Goal: Task Accomplishment & Management: Manage account settings

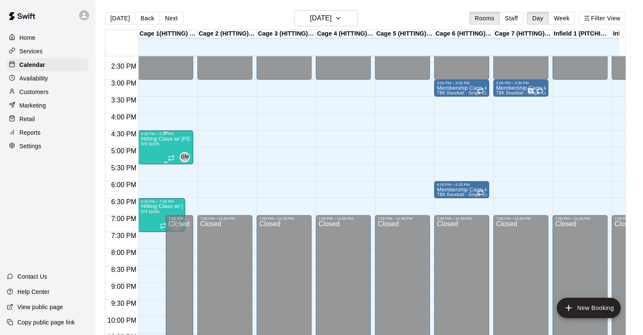
click at [164, 146] on div "Hitting Class w/ [PERSON_NAME] 0/4 spots" at bounding box center [166, 303] width 50 height 335
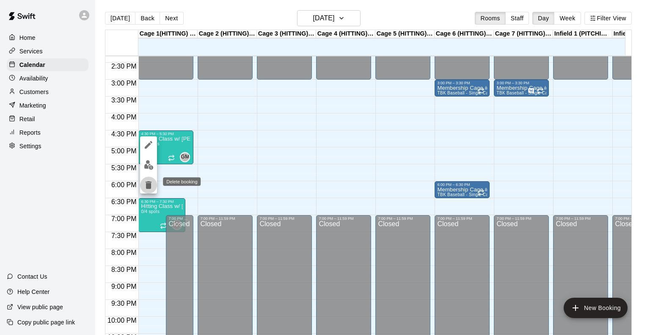
click at [149, 184] on icon "delete" at bounding box center [148, 185] width 6 height 8
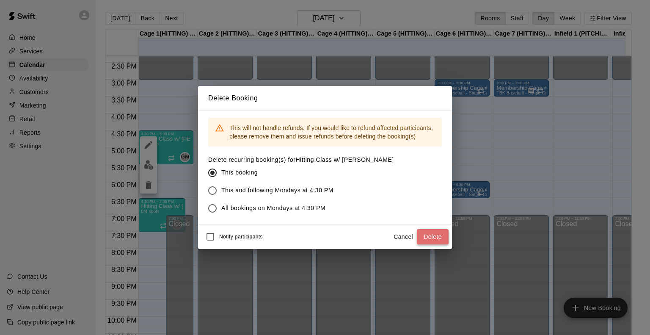
click at [432, 234] on button "Delete" at bounding box center [433, 237] width 32 height 16
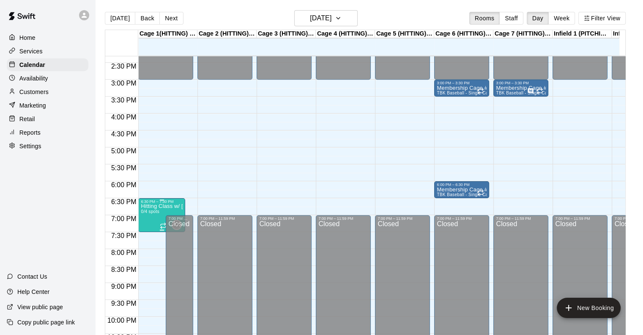
click at [156, 206] on p "Hitting Class w/ [PERSON_NAME]" at bounding box center [162, 206] width 42 height 0
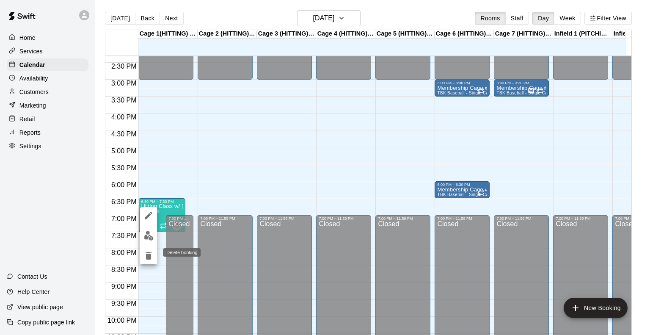
click at [149, 255] on icon "delete" at bounding box center [148, 256] width 6 height 8
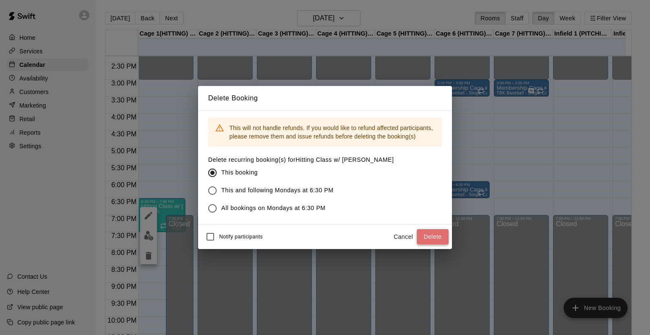
click at [434, 241] on button "Delete" at bounding box center [433, 237] width 32 height 16
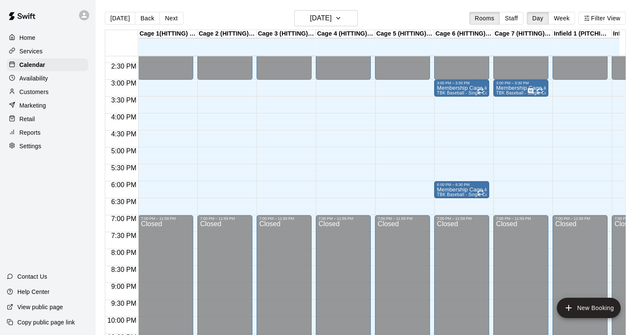
scroll to position [484, 52]
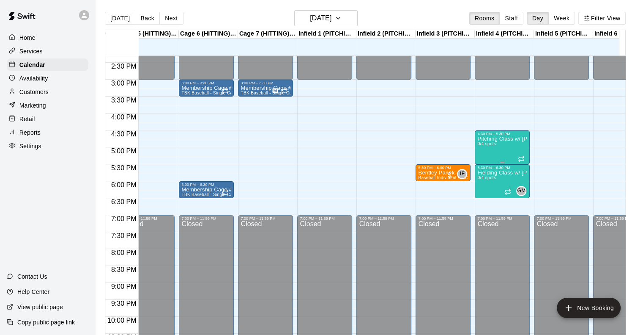
click at [508, 142] on div "Pitching Class w/ [PERSON_NAME] 0/4 spots" at bounding box center [502, 303] width 50 height 335
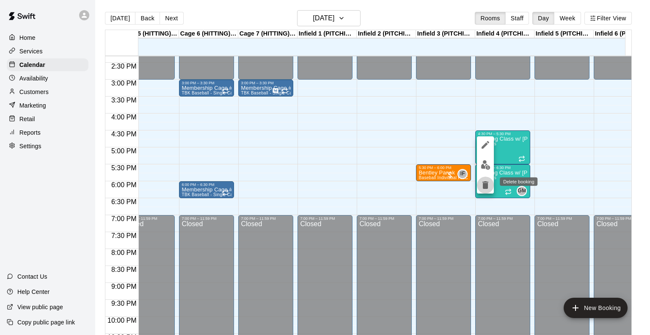
click at [483, 184] on icon "delete" at bounding box center [485, 185] width 6 height 8
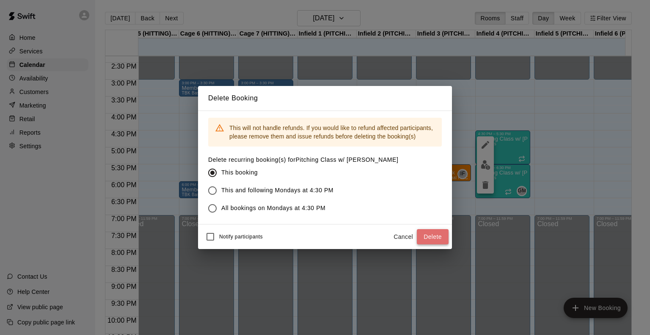
click at [436, 239] on button "Delete" at bounding box center [433, 237] width 32 height 16
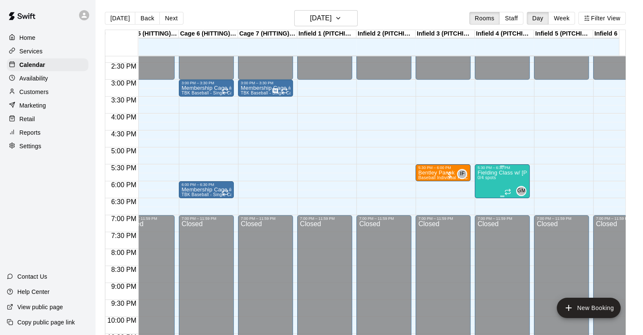
click at [497, 184] on div "Fielding Class w/ [PERSON_NAME] 0/4 spots" at bounding box center [502, 337] width 50 height 335
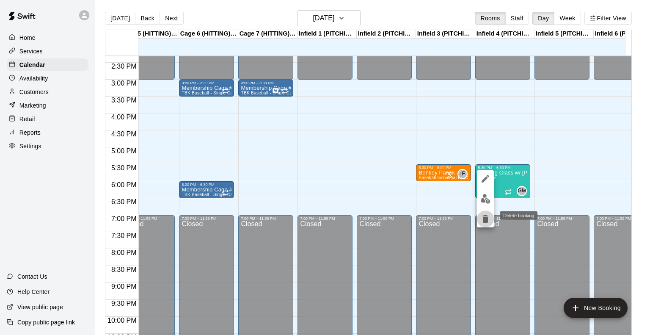
click at [486, 218] on icon "delete" at bounding box center [485, 219] width 6 height 8
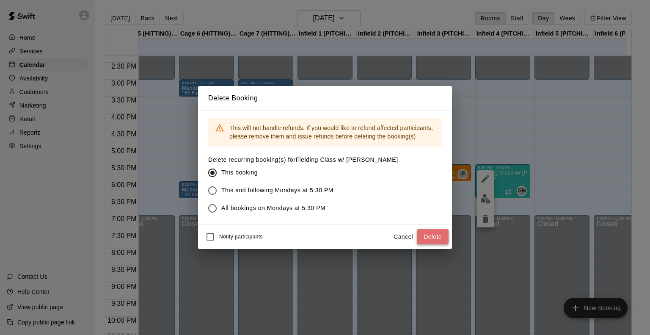
click at [430, 234] on button "Delete" at bounding box center [433, 237] width 32 height 16
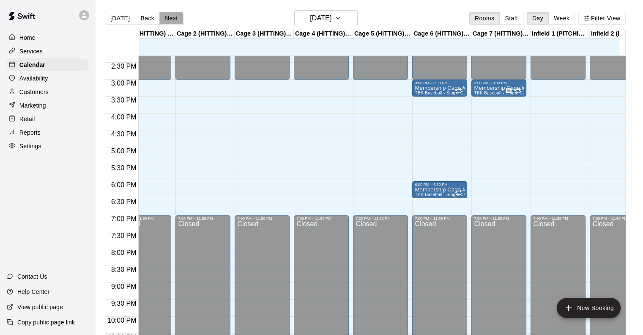
click at [167, 16] on button "Next" at bounding box center [171, 18] width 24 height 13
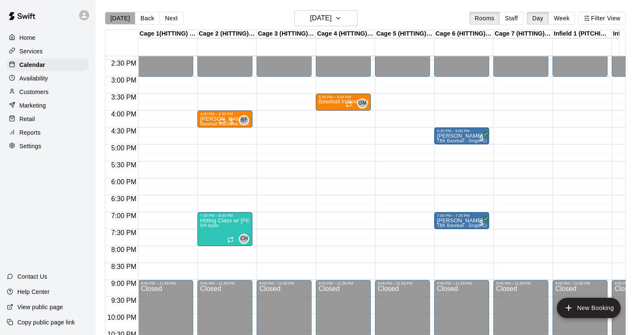
click at [122, 21] on button "[DATE]" at bounding box center [120, 18] width 30 height 13
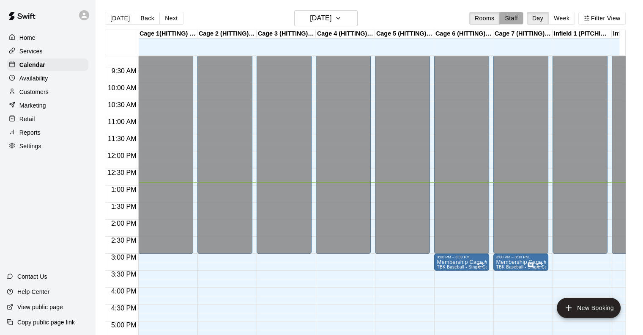
click at [518, 14] on button "Staff" at bounding box center [511, 18] width 24 height 13
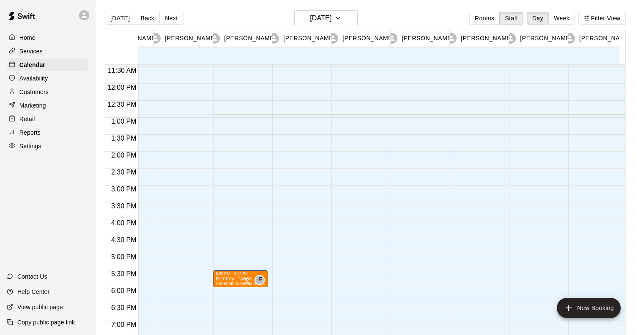
click at [362, 226] on div at bounding box center [359, 84] width 55 height 812
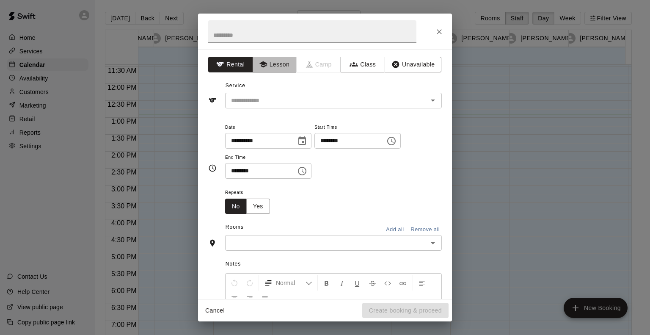
click at [272, 68] on button "Lesson" at bounding box center [274, 65] width 44 height 16
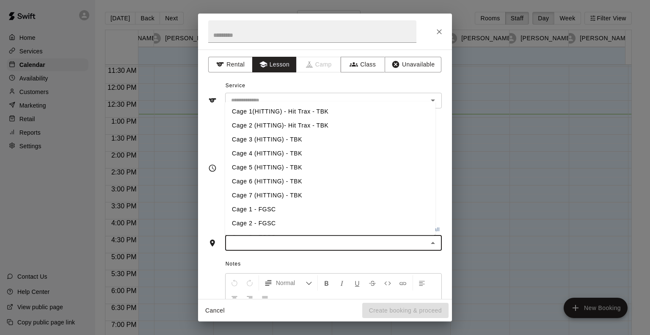
click at [293, 242] on input "text" at bounding box center [326, 242] width 197 height 11
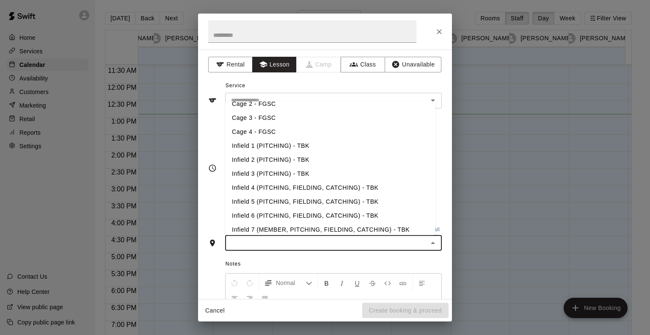
click at [285, 142] on li "Infield 1 (PITCHING) - TBK" at bounding box center [330, 146] width 210 height 14
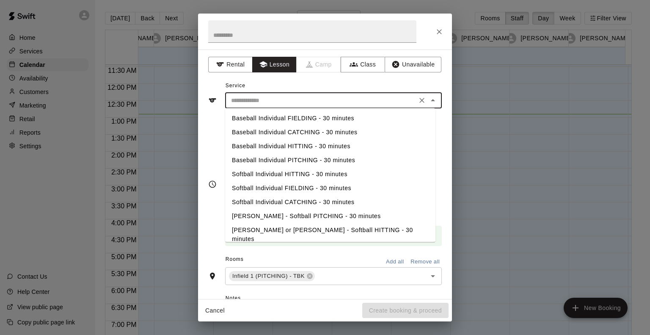
click at [274, 104] on input "text" at bounding box center [321, 100] width 187 height 11
click at [272, 160] on li "Baseball Individual PITCHING - 30 minutes" at bounding box center [330, 160] width 210 height 14
type input "**********"
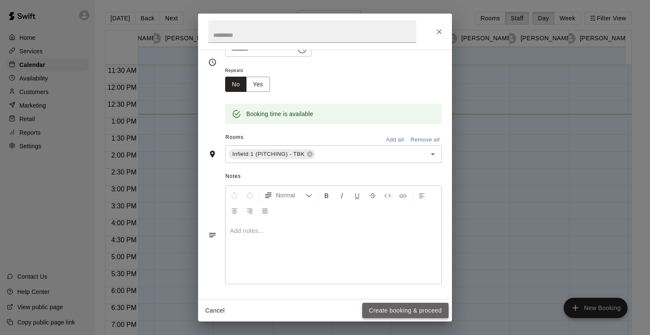
click at [387, 310] on button "Create booking & proceed" at bounding box center [405, 310] width 86 height 16
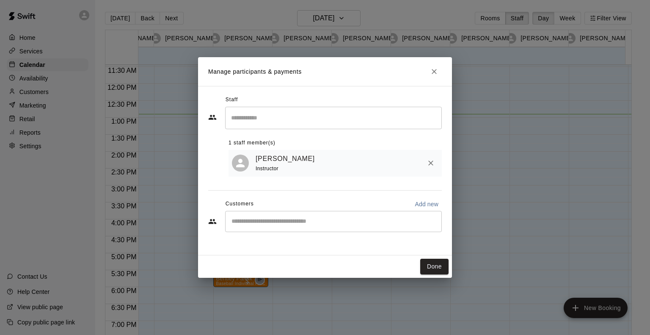
click at [286, 228] on div "​" at bounding box center [333, 221] width 217 height 21
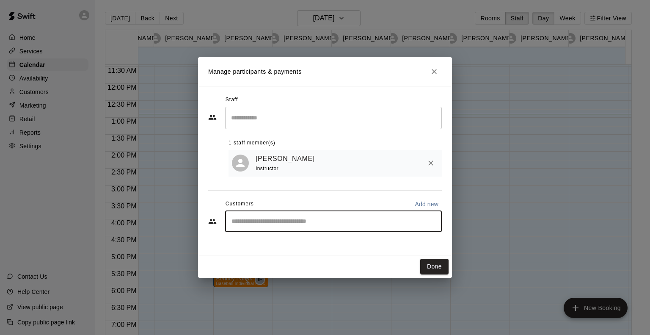
type input "*"
type input "*****"
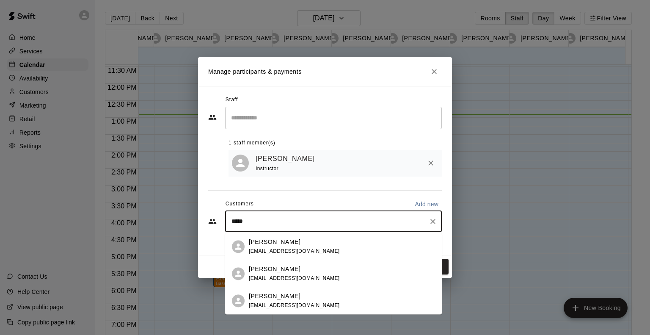
click at [276, 243] on p "[PERSON_NAME]" at bounding box center [275, 241] width 52 height 9
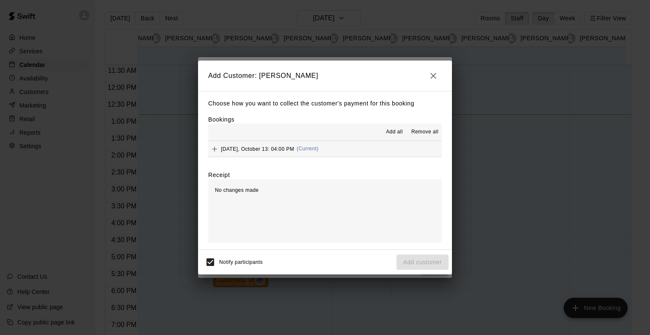
click at [351, 193] on div "No changes made" at bounding box center [324, 210] width 233 height 63
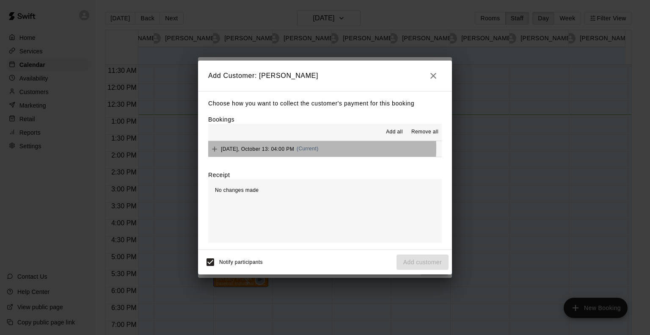
click at [293, 148] on span "[DATE], October 13: 04:00 PM" at bounding box center [257, 148] width 73 height 6
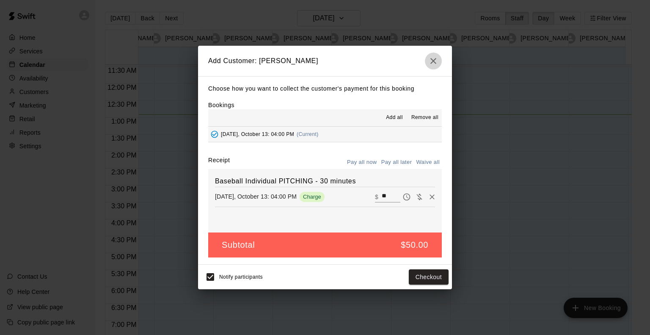
click at [429, 61] on icon "button" at bounding box center [433, 61] width 10 height 10
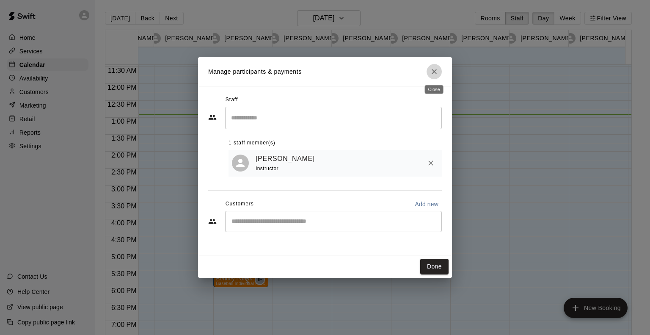
click at [436, 71] on icon "Close" at bounding box center [434, 71] width 8 height 8
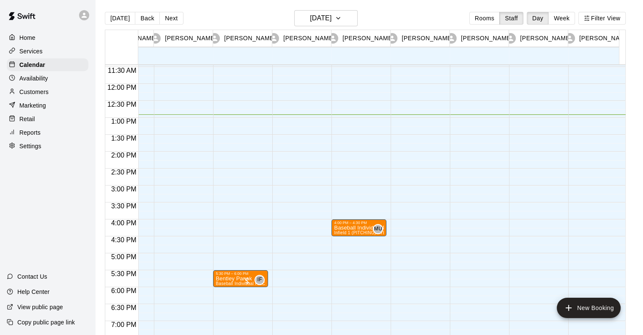
click at [355, 241] on div "4:00 PM – 4:30 PM Baseball Individual PITCHING - 30 minutes Infield 1 (PITCHING…" at bounding box center [359, 84] width 55 height 812
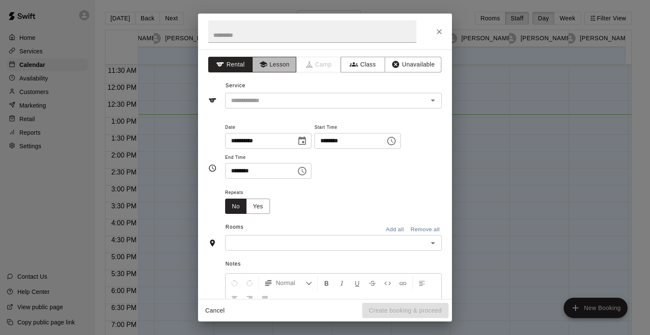
click at [277, 69] on button "Lesson" at bounding box center [274, 65] width 44 height 16
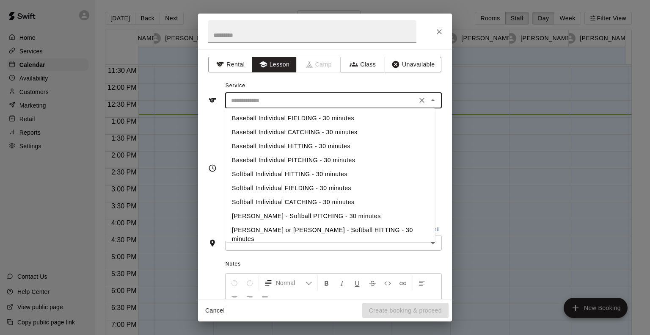
click at [275, 99] on input "text" at bounding box center [321, 100] width 187 height 11
click at [281, 158] on li "Baseball Individual PITCHING - 30 minutes" at bounding box center [330, 160] width 210 height 14
type input "**********"
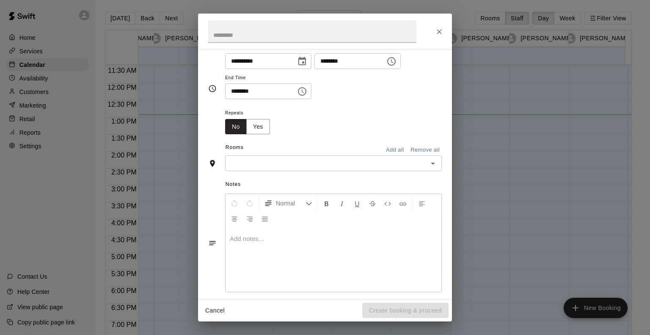
scroll to position [88, 0]
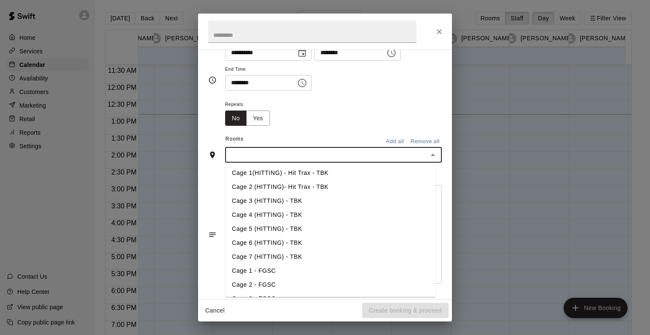
click at [304, 156] on input "text" at bounding box center [326, 154] width 197 height 11
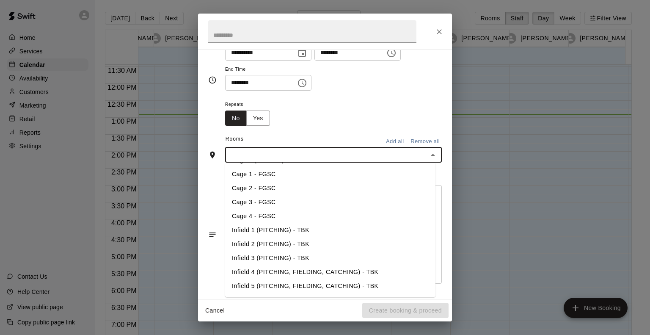
scroll to position [98, 0]
click at [276, 226] on li "Infield 1 (PITCHING) - TBK" at bounding box center [330, 229] width 210 height 14
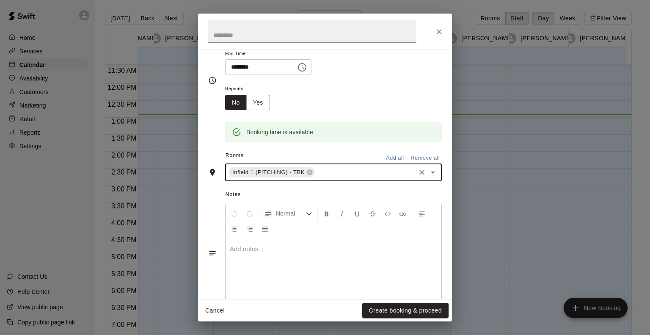
scroll to position [122, 0]
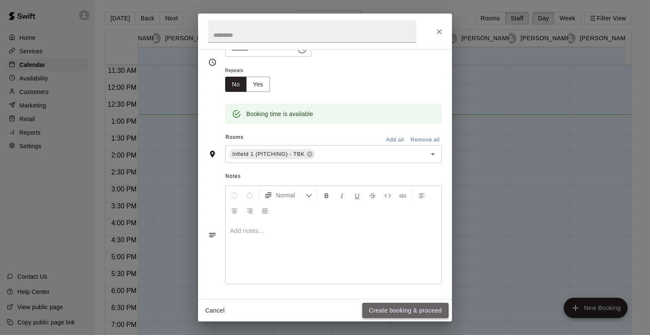
click at [368, 304] on button "Create booking & proceed" at bounding box center [405, 310] width 86 height 16
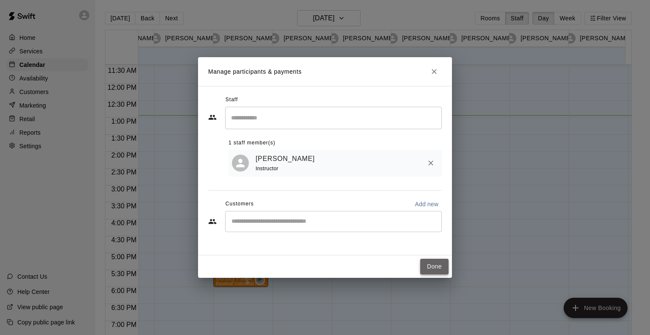
click at [428, 266] on button "Done" at bounding box center [434, 266] width 28 height 16
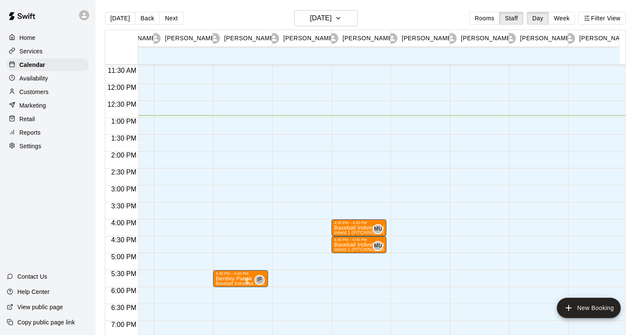
click at [360, 262] on div "4:00 PM – 4:30 PM Baseball Individual PITCHING - 30 minutes Infield 1 (PITCHING…" at bounding box center [359, 84] width 55 height 812
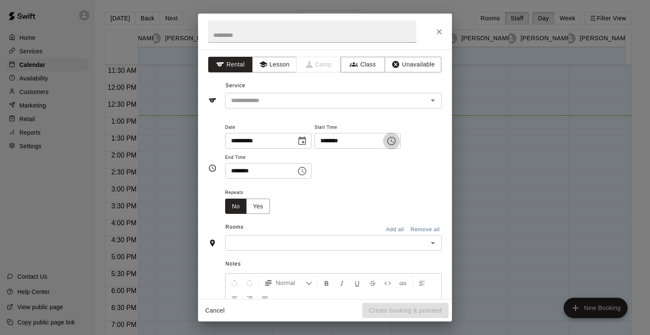
click at [396, 143] on icon "Choose time, selected time is 5:15 PM" at bounding box center [391, 141] width 10 height 10
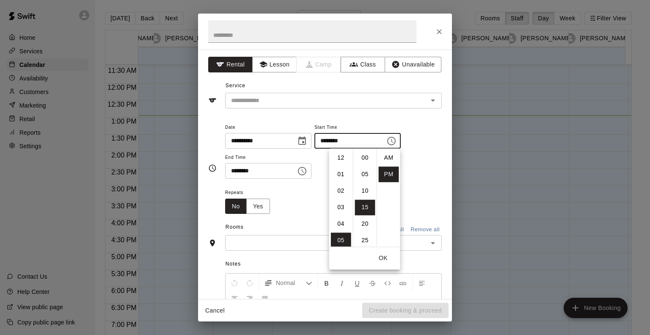
scroll to position [15, 0]
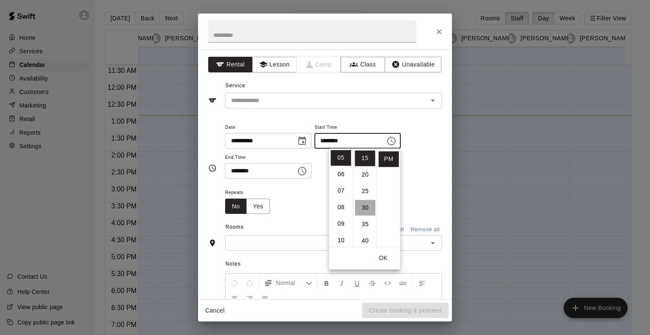
click at [361, 208] on li "30" at bounding box center [365, 208] width 20 height 16
type input "********"
click at [307, 172] on icon "Choose time, selected time is 5:45 PM" at bounding box center [302, 171] width 10 height 10
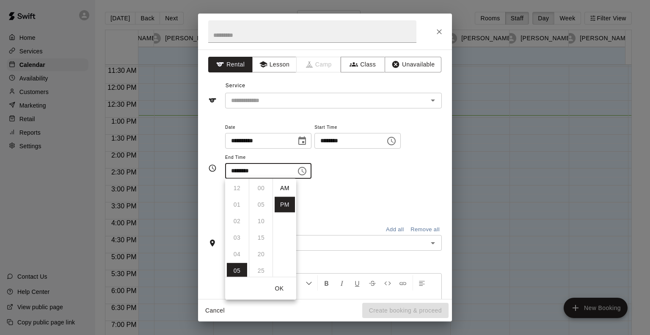
scroll to position [15, 0]
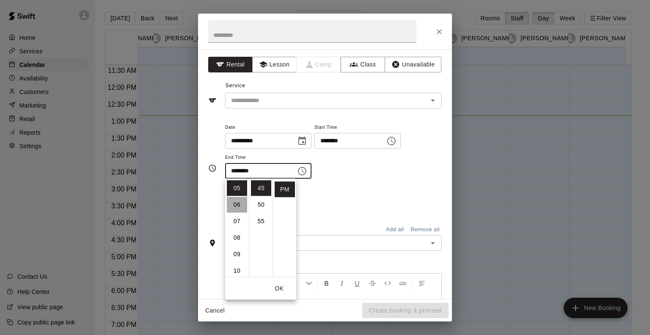
click at [239, 204] on li "06" at bounding box center [237, 205] width 20 height 16
click at [261, 187] on li "00" at bounding box center [261, 188] width 20 height 16
type input "********"
click at [283, 286] on button "OK" at bounding box center [279, 288] width 27 height 16
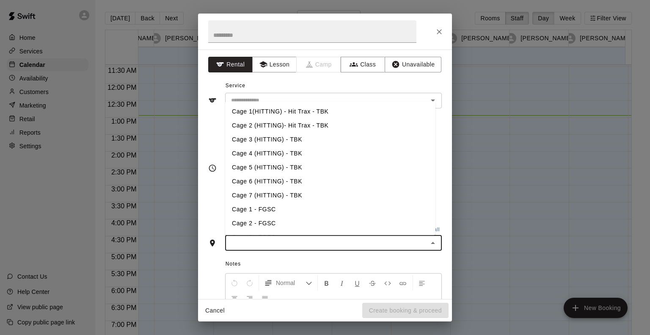
click at [338, 239] on input "text" at bounding box center [326, 242] width 197 height 11
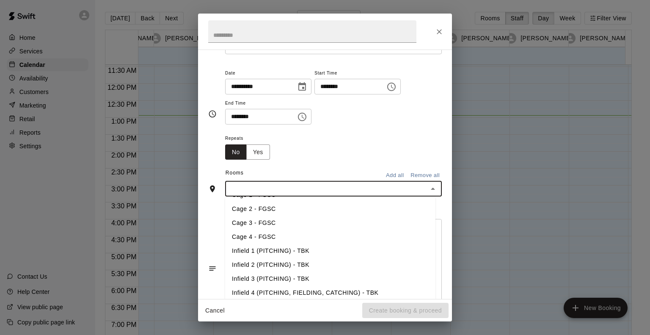
scroll to position [138, 0]
click at [290, 223] on li "Infield 1 (PITCHING) - TBK" at bounding box center [330, 223] width 210 height 14
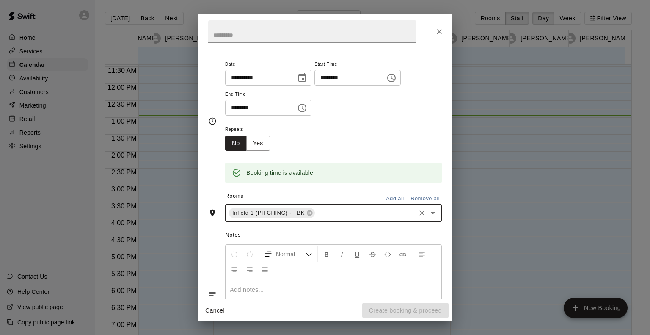
scroll to position [0, 0]
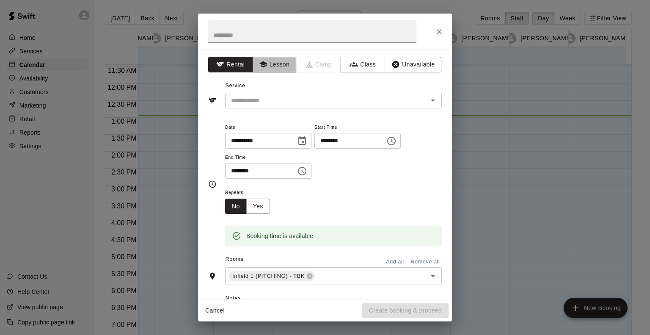
click at [279, 64] on button "Lesson" at bounding box center [274, 65] width 44 height 16
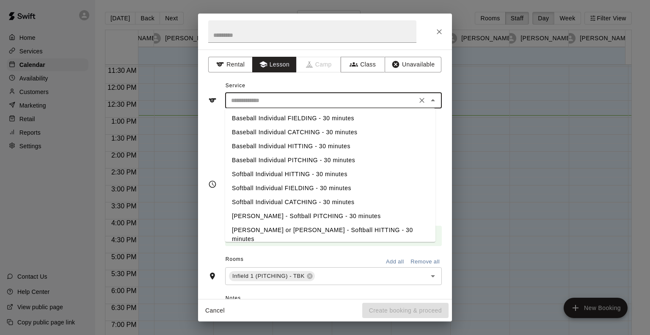
click at [279, 103] on input "text" at bounding box center [321, 100] width 187 height 11
click at [280, 161] on li "Baseball Individual PITCHING - 30 minutes" at bounding box center [330, 160] width 210 height 14
type input "**********"
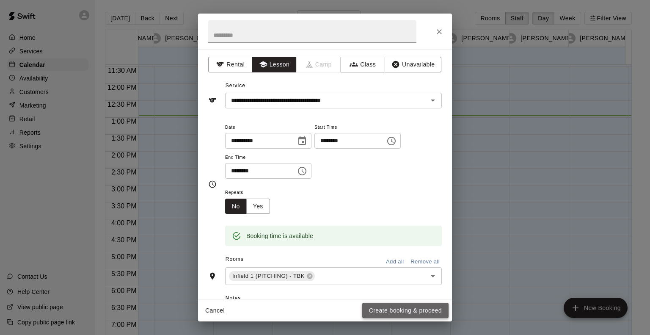
click at [387, 304] on button "Create booking & proceed" at bounding box center [405, 310] width 86 height 16
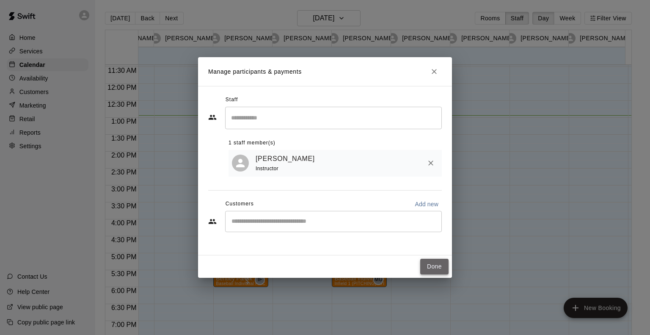
click at [436, 267] on button "Done" at bounding box center [434, 266] width 28 height 16
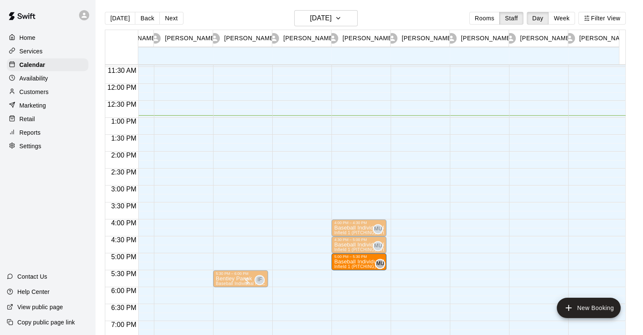
drag, startPoint x: 362, startPoint y: 274, endPoint x: 362, endPoint y: 261, distance: 13.5
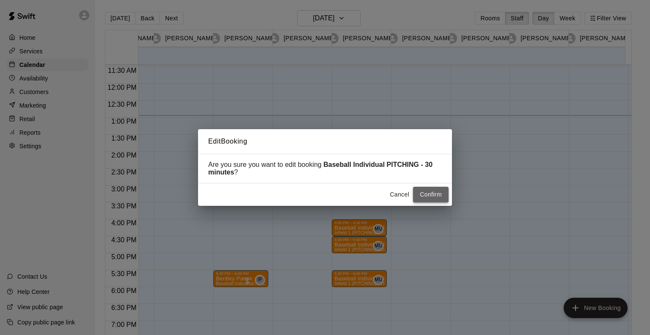
click at [426, 200] on button "Confirm" at bounding box center [431, 195] width 36 height 16
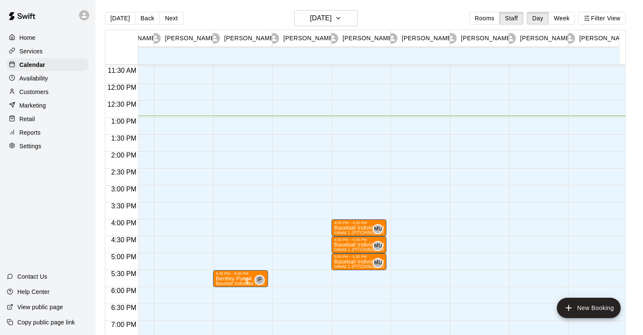
click at [476, 230] on div at bounding box center [477, 84] width 55 height 812
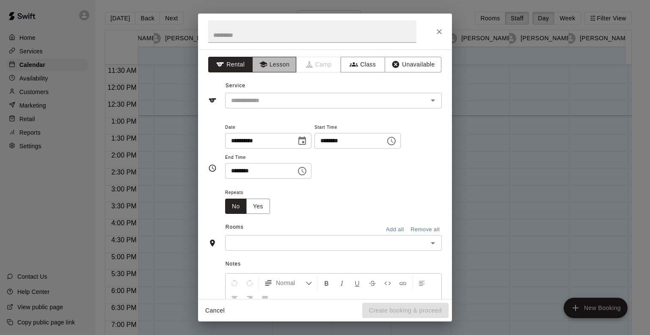
click at [273, 67] on button "Lesson" at bounding box center [274, 65] width 44 height 16
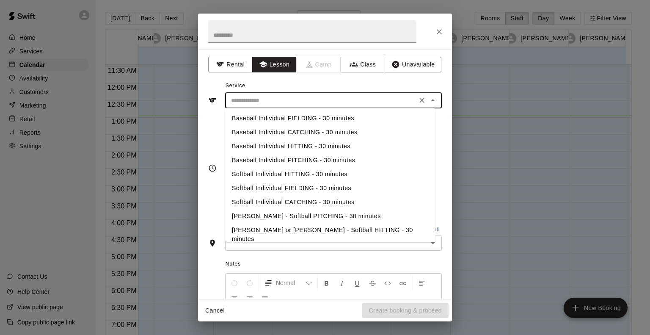
click at [284, 99] on input "text" at bounding box center [321, 100] width 187 height 11
click at [284, 148] on li "Baseball Individual HITTING - 30 minutes" at bounding box center [330, 146] width 210 height 14
type input "**********"
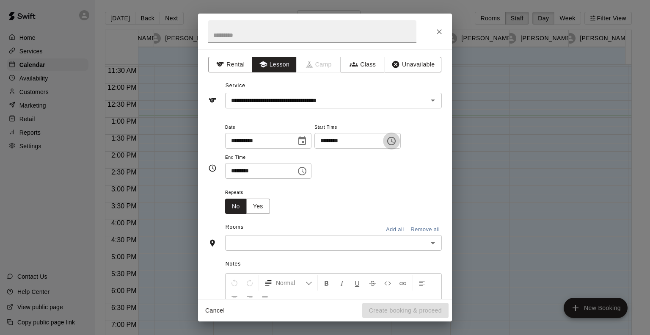
click at [395, 143] on icon "Choose time, selected time is 4:15 PM" at bounding box center [391, 141] width 8 height 8
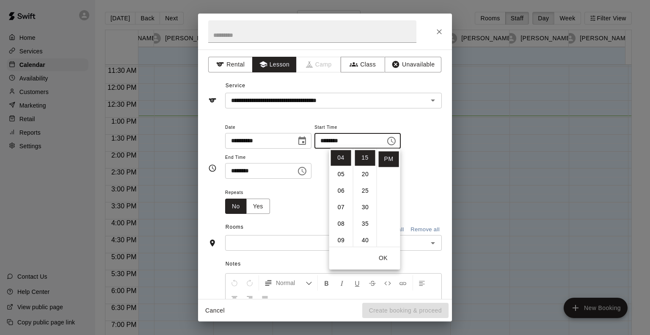
scroll to position [8, 0]
click at [362, 159] on li "00" at bounding box center [365, 158] width 20 height 16
type input "********"
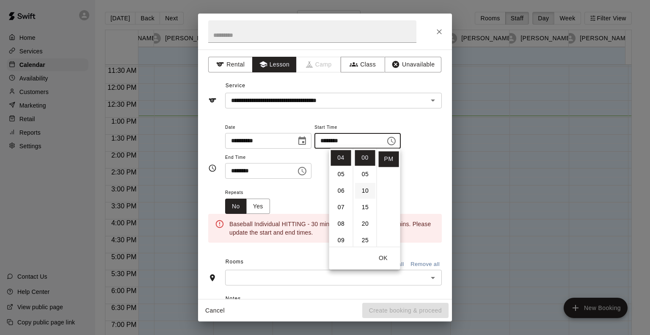
scroll to position [0, 0]
click at [307, 173] on icon "Choose time, selected time is 4:45 PM" at bounding box center [302, 171] width 10 height 10
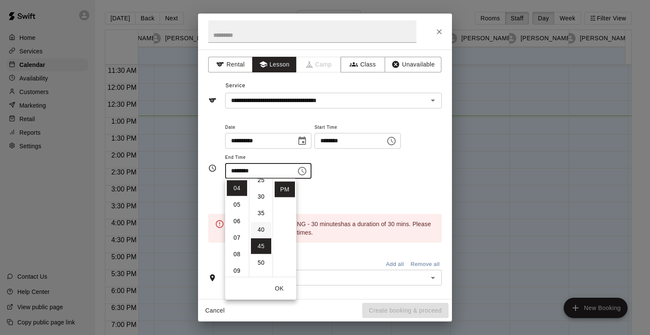
scroll to position [87, 0]
click at [260, 199] on li "30" at bounding box center [261, 200] width 20 height 16
type input "********"
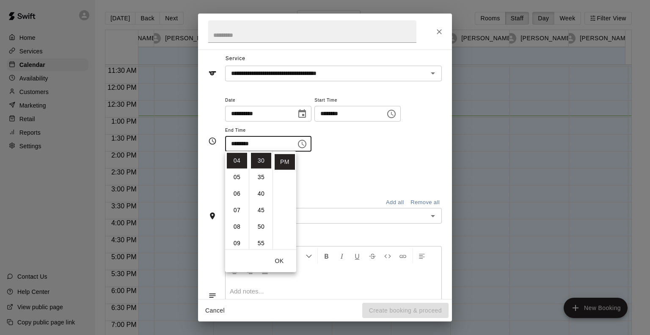
scroll to position [27, 0]
click at [381, 187] on div "**********" at bounding box center [324, 141] width 233 height 106
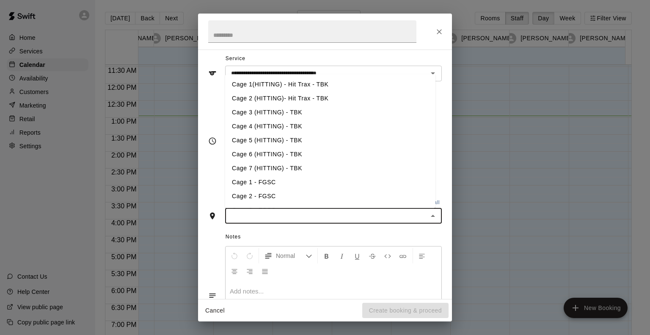
click at [327, 210] on input "text" at bounding box center [326, 215] width 197 height 11
click at [302, 83] on li "Cage 1(HITTING) - Hit Trax - TBK" at bounding box center [330, 84] width 210 height 14
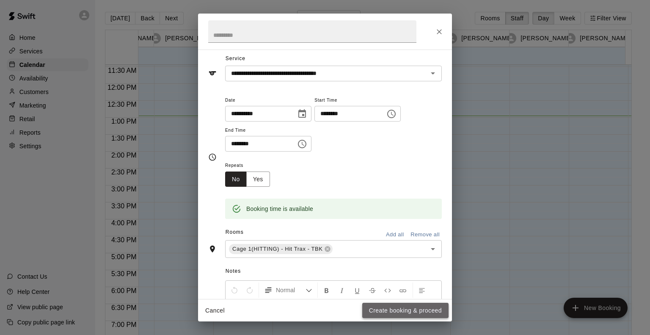
click at [396, 309] on button "Create booking & proceed" at bounding box center [405, 310] width 86 height 16
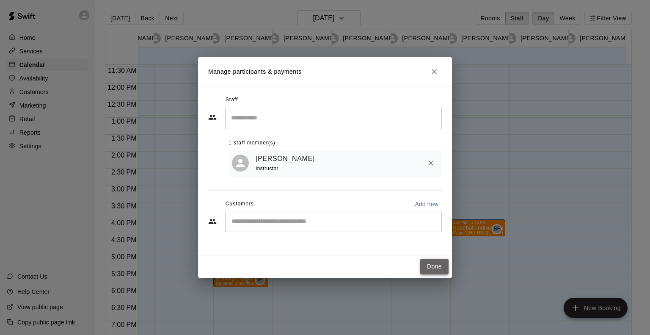
click at [433, 268] on button "Done" at bounding box center [434, 266] width 28 height 16
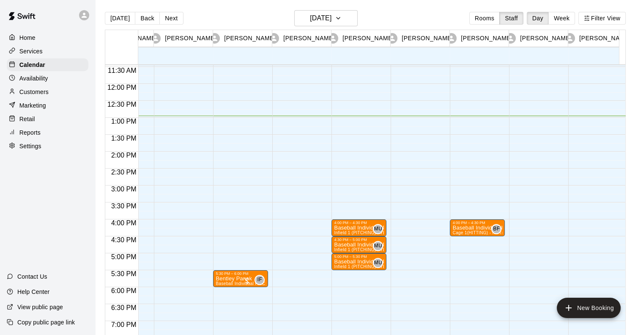
click at [470, 243] on div "4:00 PM – 4:30 PM Baseball Individual HITTING - 30 minutes Cage 1(HITTING) - Hi…" at bounding box center [477, 84] width 55 height 812
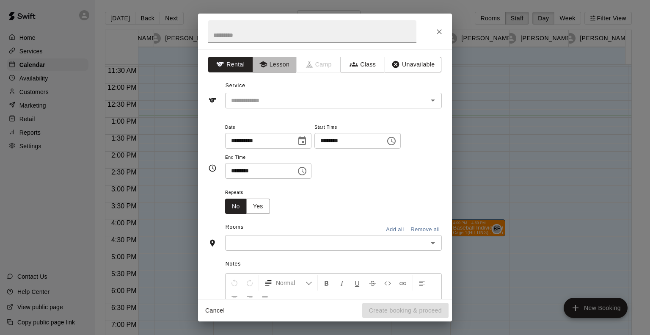
click at [272, 66] on button "Lesson" at bounding box center [274, 65] width 44 height 16
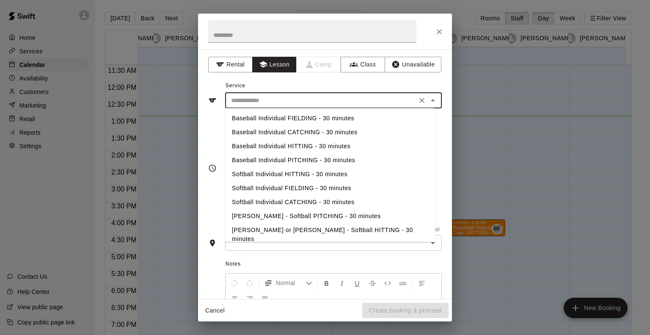
click at [286, 101] on input "text" at bounding box center [321, 100] width 187 height 11
click at [288, 147] on li "Baseball Individual HITTING - 30 minutes" at bounding box center [330, 146] width 210 height 14
type input "**********"
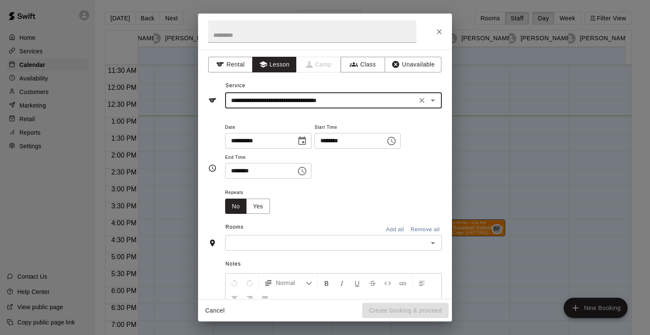
scroll to position [38, 0]
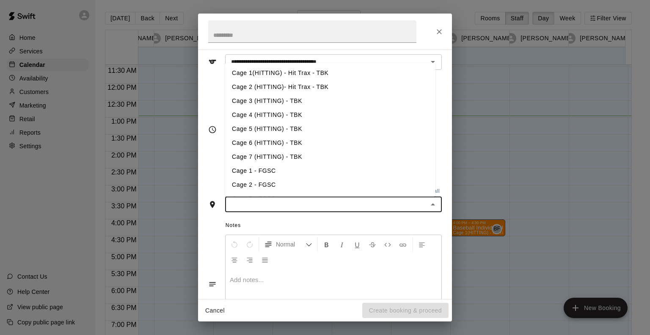
click at [304, 203] on input "text" at bounding box center [326, 204] width 197 height 11
click at [301, 74] on li "Cage 1(HITTING) - Hit Trax - TBK" at bounding box center [330, 73] width 210 height 14
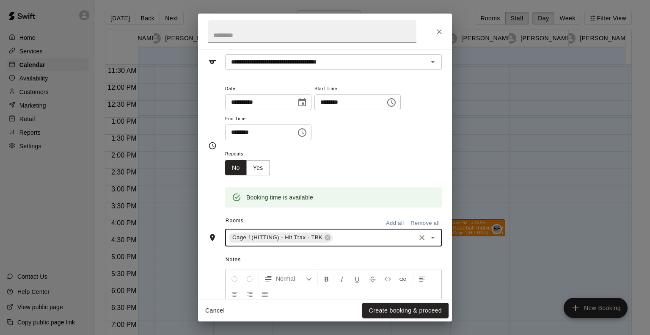
scroll to position [122, 0]
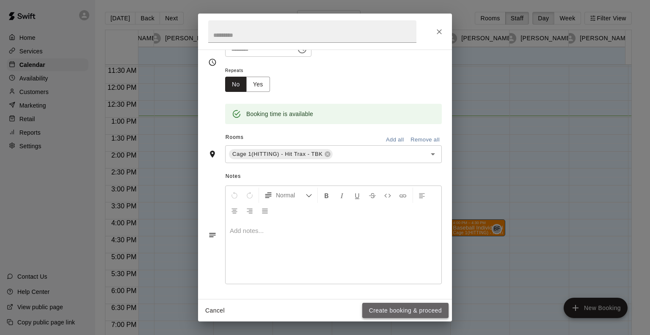
click at [409, 307] on button "Create booking & proceed" at bounding box center [405, 310] width 86 height 16
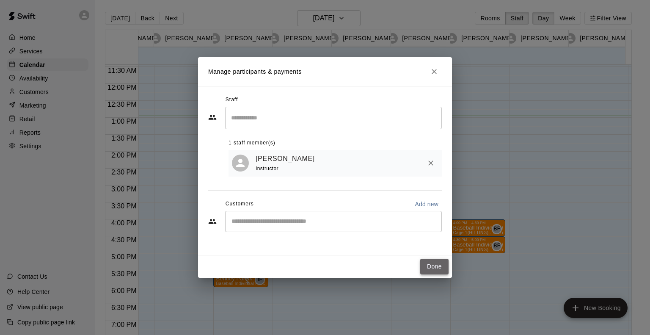
click at [433, 266] on button "Done" at bounding box center [434, 266] width 28 height 16
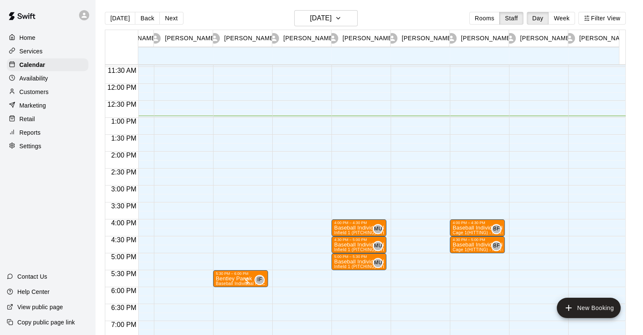
click at [462, 265] on div "4:00 PM – 4:30 PM Baseball Individual HITTING - 30 minutes Cage 1(HITTING) - Hi…" at bounding box center [477, 84] width 55 height 812
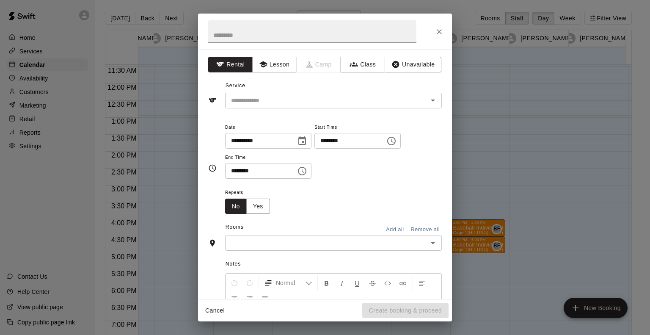
click at [277, 74] on div "**********" at bounding box center [325, 173] width 254 height 249
click at [274, 67] on button "Lesson" at bounding box center [274, 65] width 44 height 16
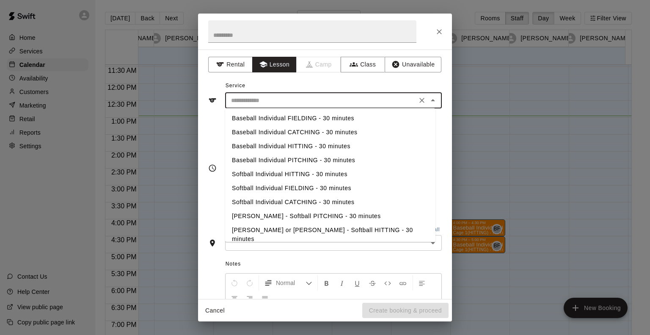
click at [281, 101] on input "text" at bounding box center [321, 100] width 187 height 11
click at [286, 141] on li "Baseball Individual HITTING - 30 minutes" at bounding box center [330, 146] width 210 height 14
type input "**********"
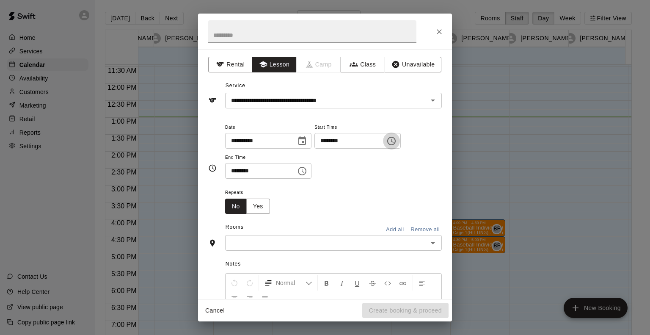
click at [396, 139] on icon "Choose time, selected time is 5:15 PM" at bounding box center [391, 141] width 10 height 10
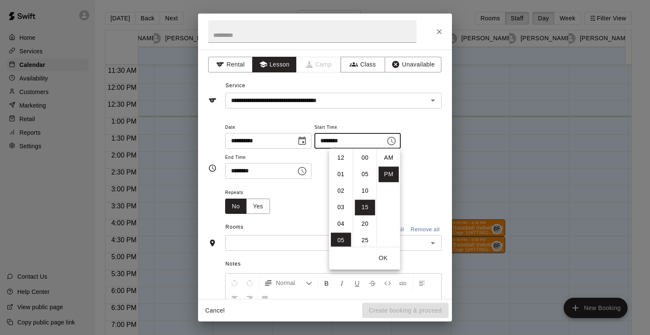
scroll to position [15, 0]
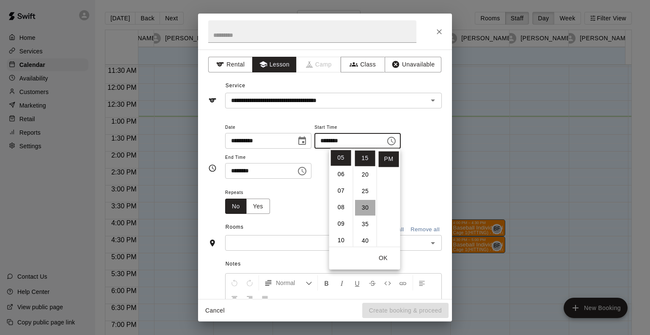
click at [363, 206] on li "30" at bounding box center [365, 208] width 20 height 16
type input "********"
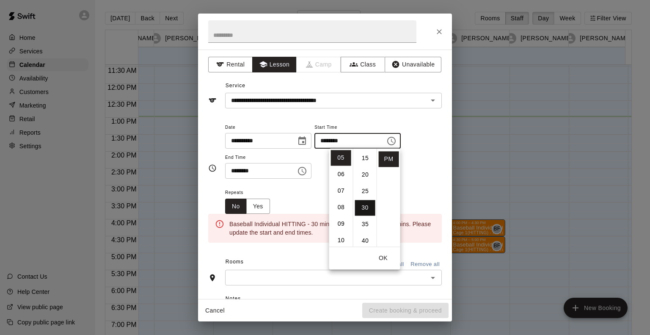
scroll to position [99, 0]
click at [304, 170] on icon "Choose time, selected time is 5:45 PM" at bounding box center [303, 171] width 3 height 4
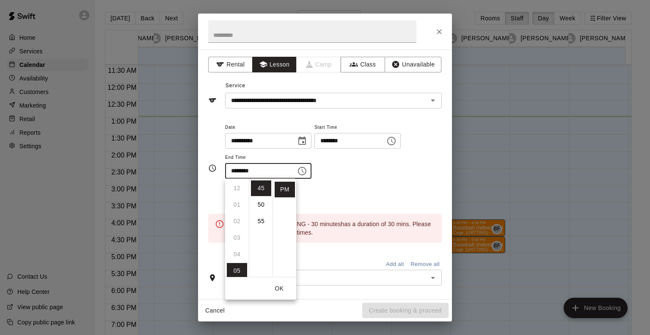
scroll to position [63, 0]
click at [234, 222] on li "06" at bounding box center [237, 225] width 20 height 16
click at [259, 179] on li "00" at bounding box center [261, 182] width 20 height 16
type input "********"
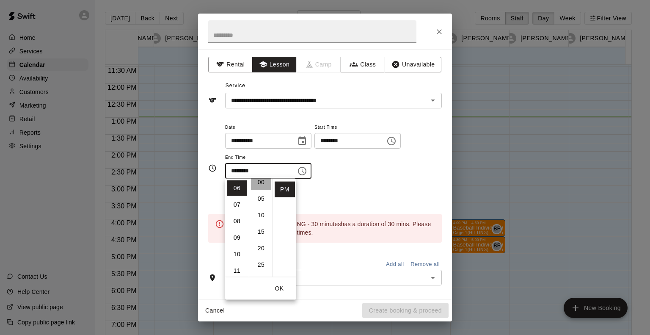
scroll to position [0, 0]
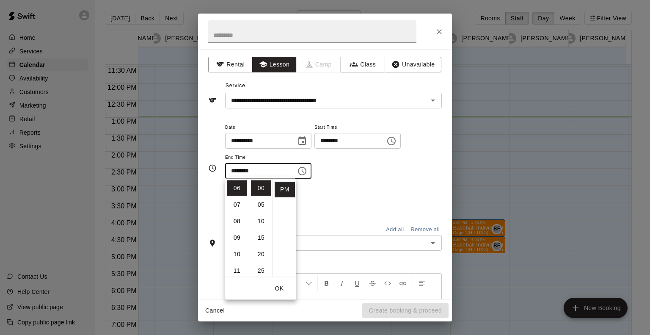
click at [380, 200] on div "Repeats No Yes" at bounding box center [333, 200] width 217 height 27
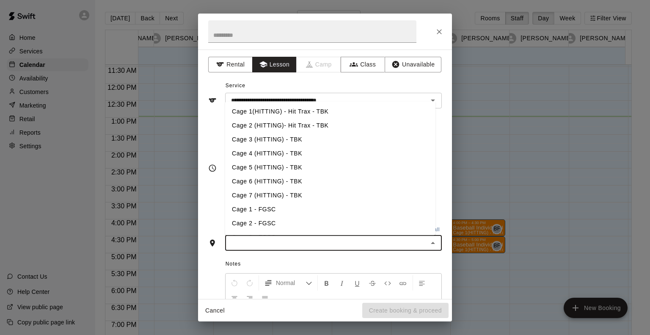
click at [308, 241] on input "text" at bounding box center [326, 242] width 197 height 11
click at [318, 107] on li "Cage 1(HITTING) - Hit Trax - TBK" at bounding box center [330, 111] width 210 height 14
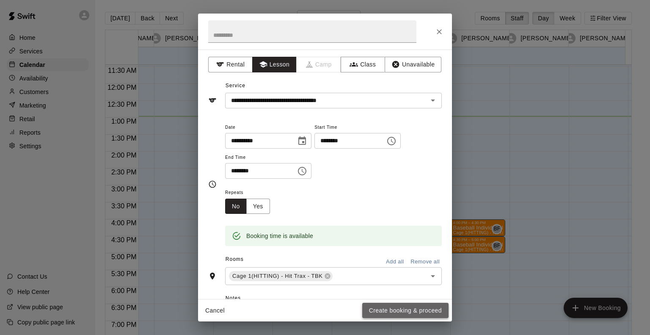
click at [417, 308] on button "Create booking & proceed" at bounding box center [405, 310] width 86 height 16
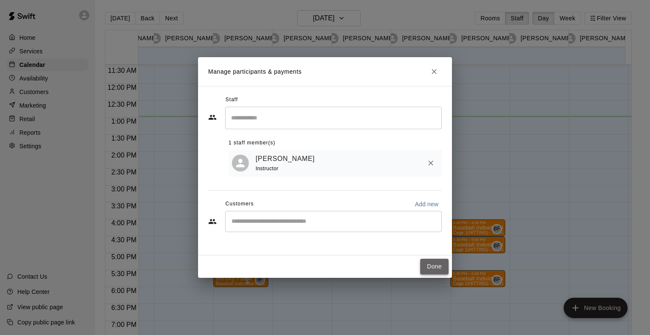
click at [428, 262] on button "Done" at bounding box center [434, 266] width 28 height 16
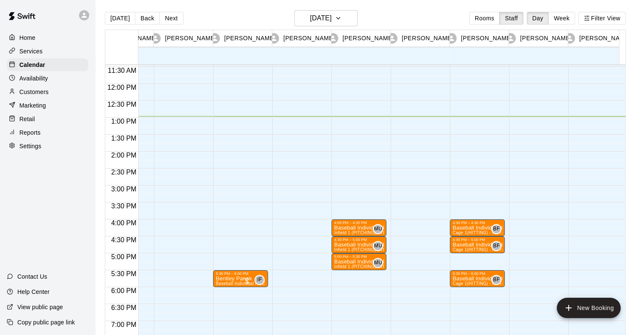
click at [467, 260] on div "4:00 PM – 4:30 PM Baseball Individual HITTING - 30 minutes Cage 1(HITTING) - Hi…" at bounding box center [477, 84] width 55 height 812
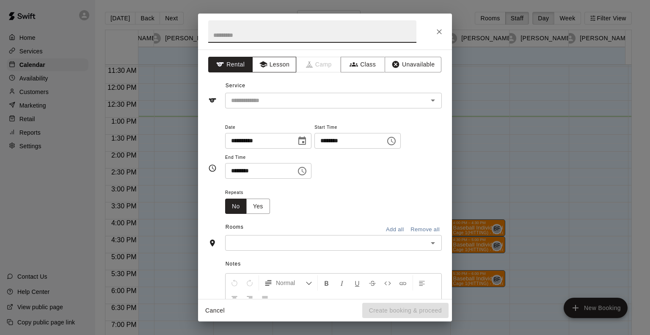
click at [280, 69] on button "Lesson" at bounding box center [274, 65] width 44 height 16
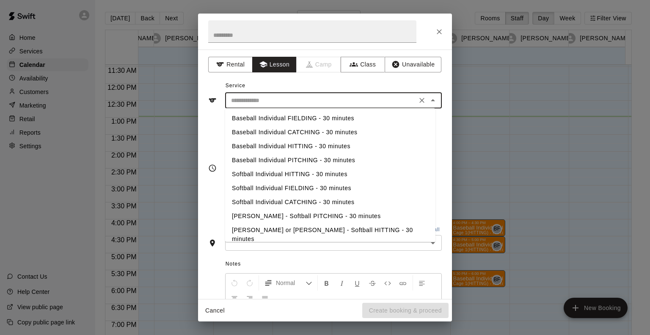
click at [281, 99] on input "text" at bounding box center [321, 100] width 187 height 11
click at [282, 144] on li "Baseball Individual HITTING - 30 minutes" at bounding box center [330, 146] width 210 height 14
type input "**********"
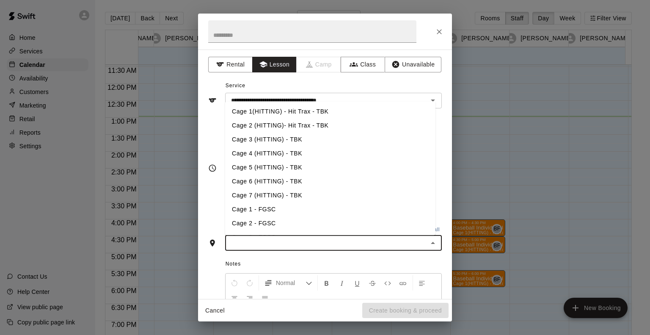
click at [304, 242] on input "text" at bounding box center [326, 242] width 197 height 11
click at [310, 110] on li "Cage 1(HITTING) - Hit Trax - TBK" at bounding box center [330, 111] width 210 height 14
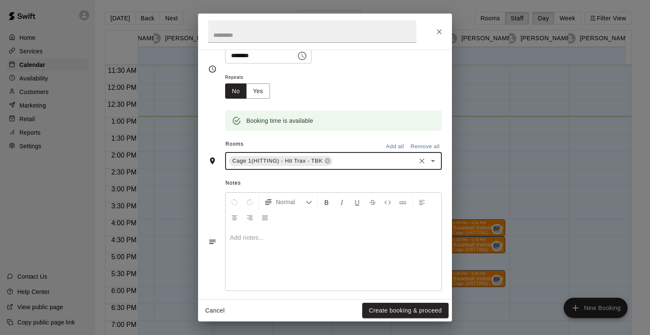
scroll to position [115, 0]
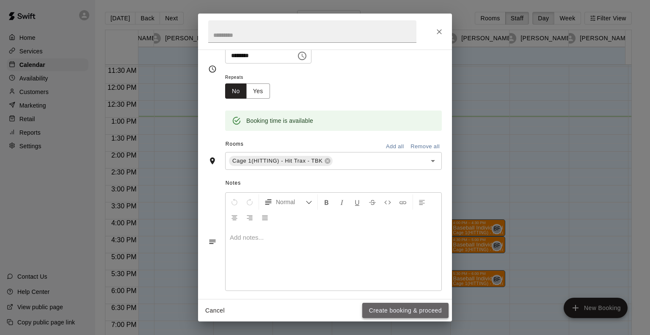
click at [392, 311] on button "Create booking & proceed" at bounding box center [405, 310] width 86 height 16
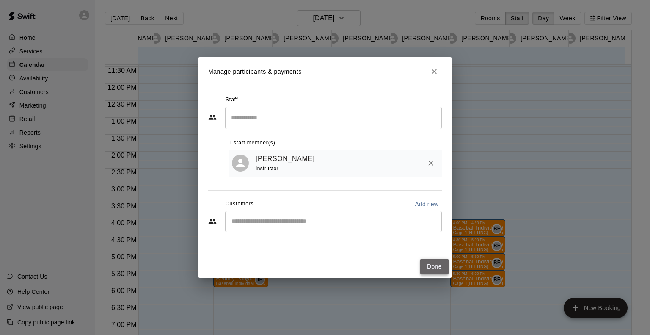
click at [426, 267] on button "Done" at bounding box center [434, 266] width 28 height 16
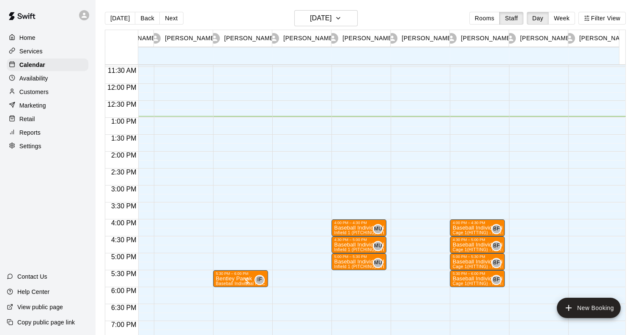
click at [466, 294] on div "4:00 PM – 4:30 PM Baseball Individual HITTING - 30 minutes Cage 1(HITTING) - Hi…" at bounding box center [477, 84] width 55 height 812
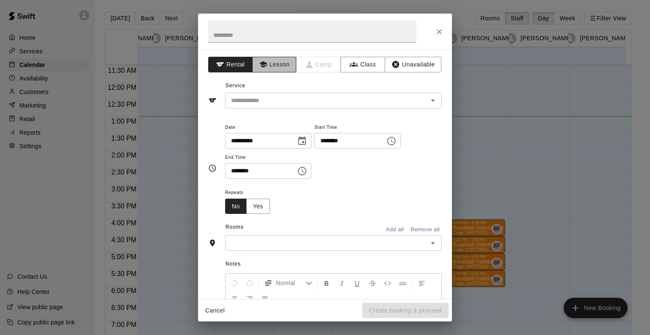
click at [277, 69] on button "Lesson" at bounding box center [274, 65] width 44 height 16
click at [281, 100] on input "text" at bounding box center [321, 100] width 187 height 11
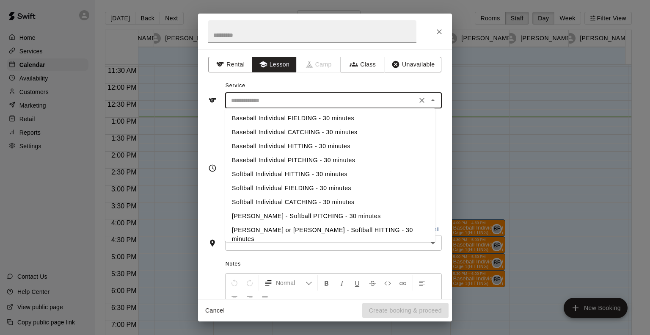
click at [283, 131] on li "Baseball Individual CATCHING - 30 minutes" at bounding box center [330, 132] width 210 height 14
type input "**********"
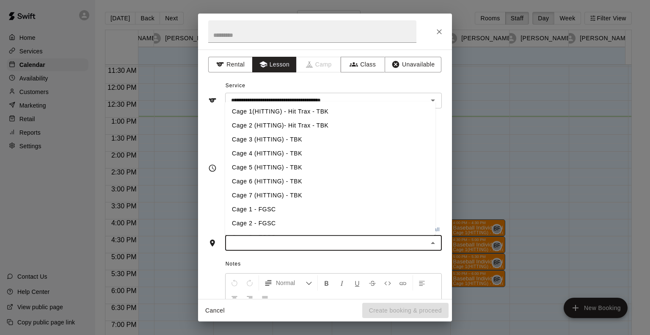
click at [304, 240] on input "text" at bounding box center [326, 242] width 197 height 11
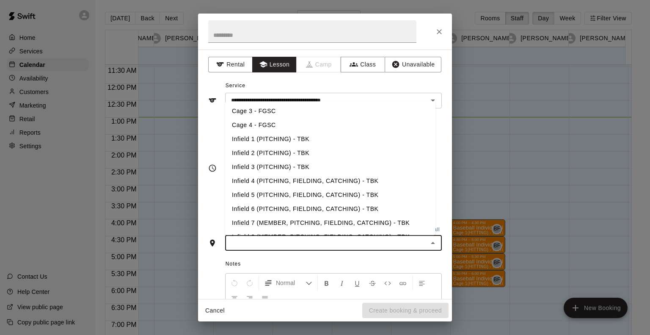
scroll to position [127, 0]
click at [325, 179] on li "Infield 4 (PITCHING, FIELDING, CATCHING) - TBK" at bounding box center [330, 180] width 210 height 14
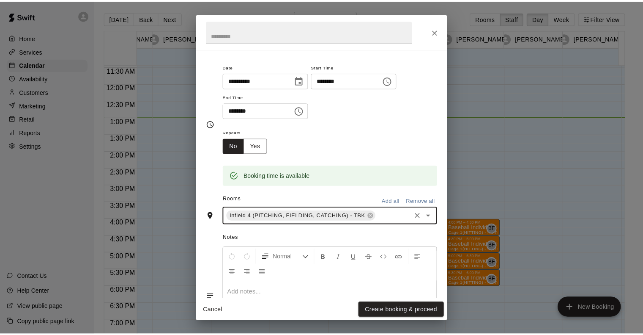
scroll to position [122, 0]
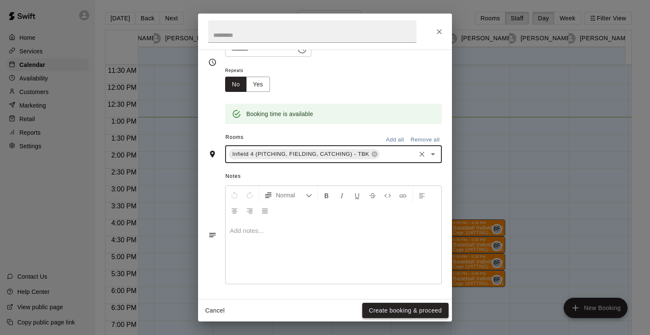
click at [413, 306] on button "Create booking & proceed" at bounding box center [405, 310] width 86 height 16
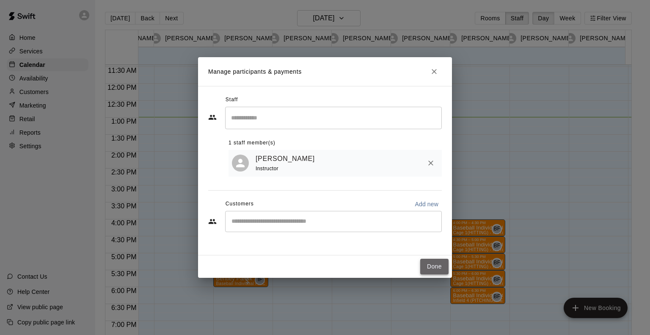
click at [431, 267] on button "Done" at bounding box center [434, 266] width 28 height 16
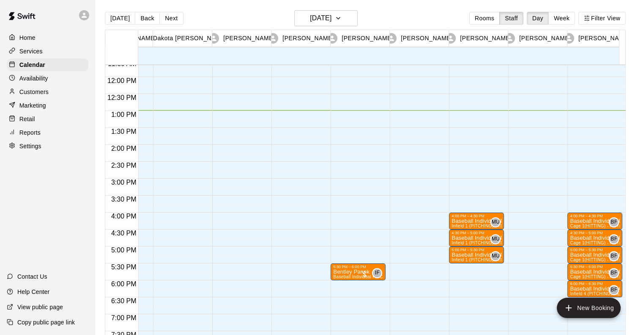
scroll to position [0, 129]
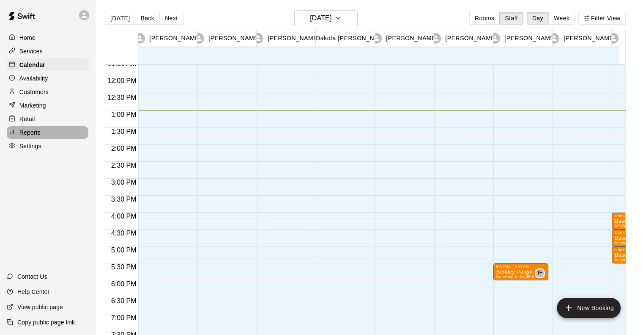
click at [37, 139] on div "Reports" at bounding box center [48, 132] width 82 height 13
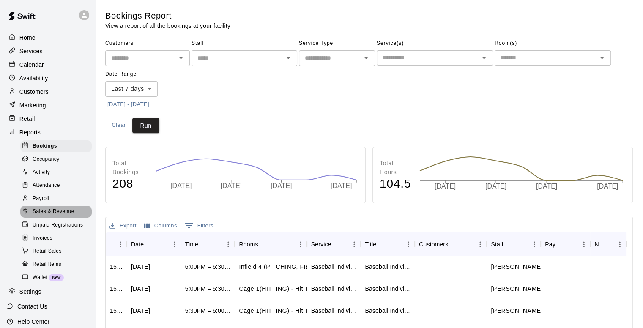
click at [68, 216] on div "Sales & Revenue" at bounding box center [55, 212] width 71 height 12
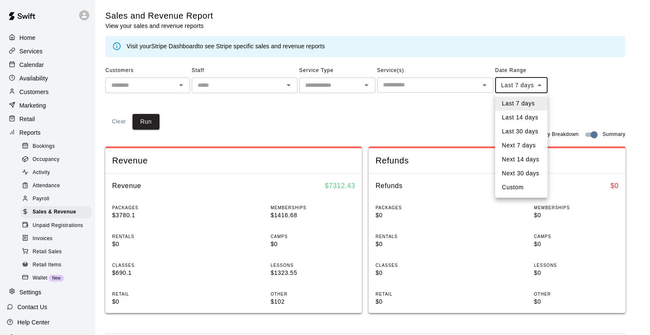
click at [530, 84] on body "Home Services Calendar Availability Customers Marketing Retail Reports Bookings…" at bounding box center [325, 316] width 650 height 632
click at [519, 188] on li "Custom" at bounding box center [521, 187] width 52 height 14
type input "******"
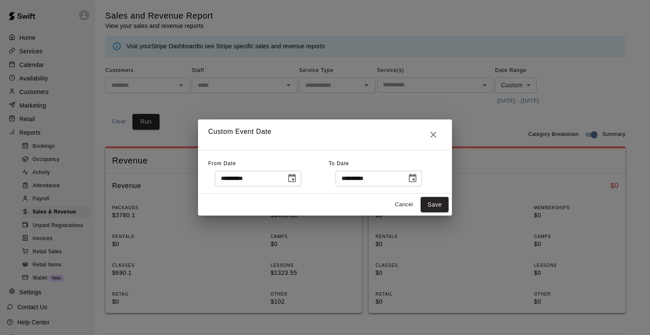
click at [296, 180] on icon "Choose date, selected date is Oct 6, 2025" at bounding box center [292, 177] width 8 height 8
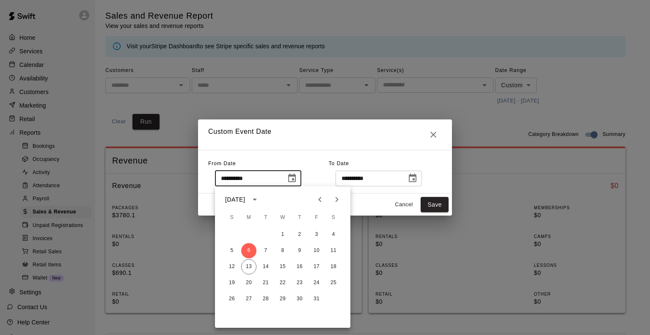
click at [320, 197] on icon "Previous month" at bounding box center [319, 199] width 3 height 5
click at [245, 238] on button "1" at bounding box center [248, 234] width 15 height 15
type input "**********"
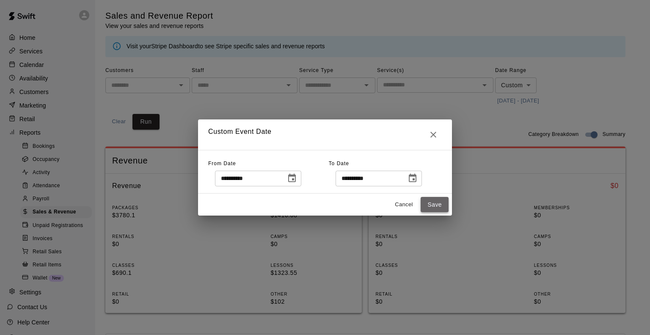
click at [443, 204] on button "Save" at bounding box center [434, 205] width 28 height 16
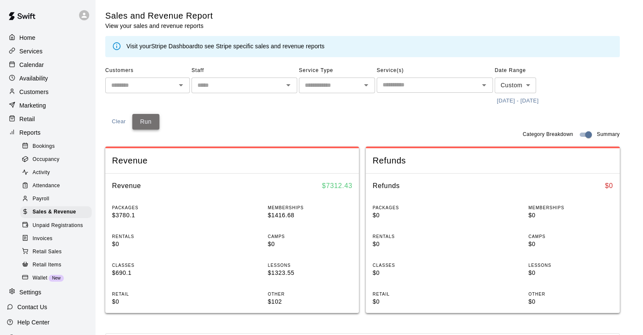
click at [140, 121] on button "Run" at bounding box center [145, 122] width 27 height 16
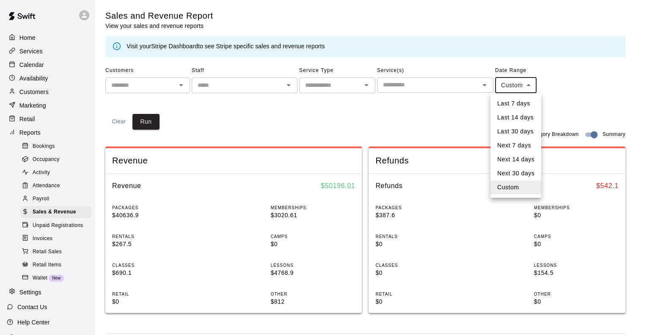
click at [515, 83] on body "Home Services Calendar Availability Customers Marketing Retail Reports Bookings…" at bounding box center [325, 316] width 650 height 632
click at [516, 104] on li "Last 7 days" at bounding box center [515, 103] width 51 height 14
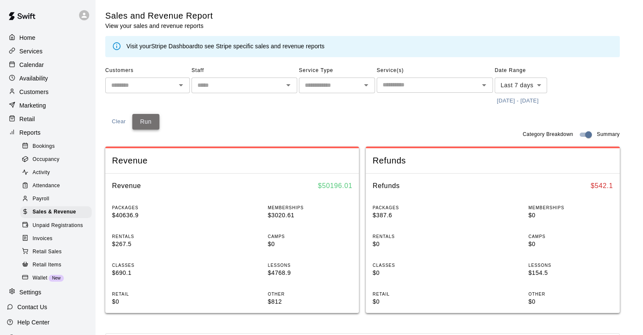
click at [151, 120] on button "Run" at bounding box center [145, 122] width 27 height 16
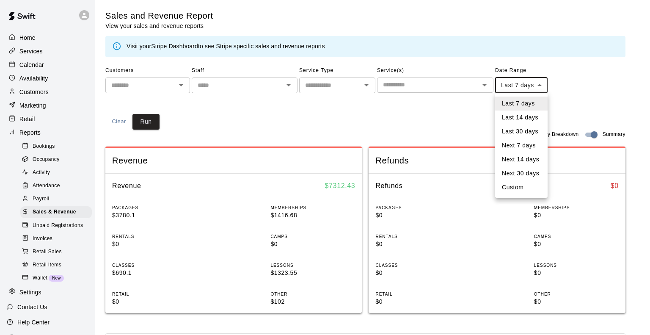
click at [530, 90] on body "Home Services Calendar Availability Customers Marketing Retail Reports Bookings…" at bounding box center [325, 316] width 650 height 632
click at [518, 145] on li "Next 7 days" at bounding box center [521, 145] width 52 height 14
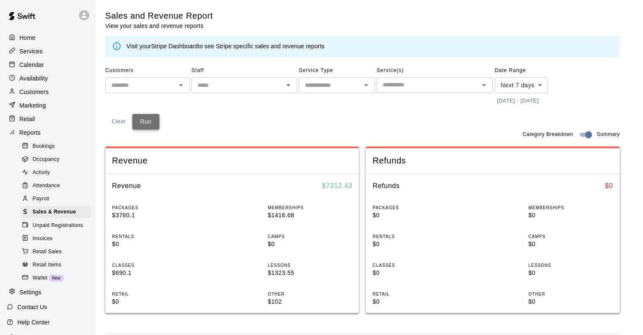
click at [151, 126] on button "Run" at bounding box center [145, 122] width 27 height 16
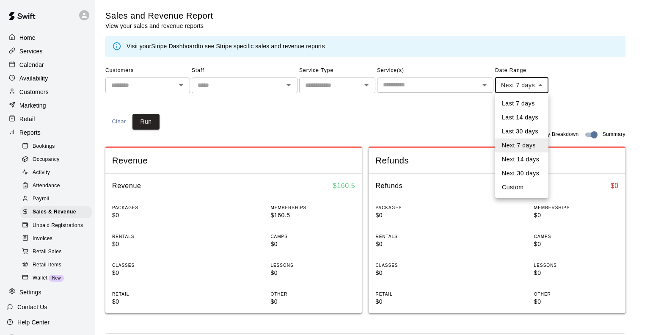
click at [526, 90] on body "Home Services Calendar Availability Customers Marketing Retail Reports Bookings…" at bounding box center [325, 316] width 650 height 632
click at [524, 159] on li "Next 14 days" at bounding box center [521, 159] width 53 height 14
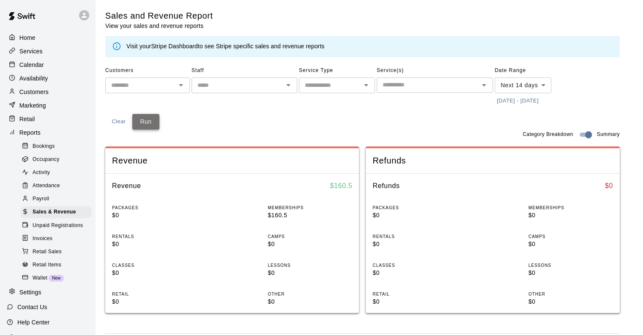
click at [150, 125] on button "Run" at bounding box center [145, 122] width 27 height 16
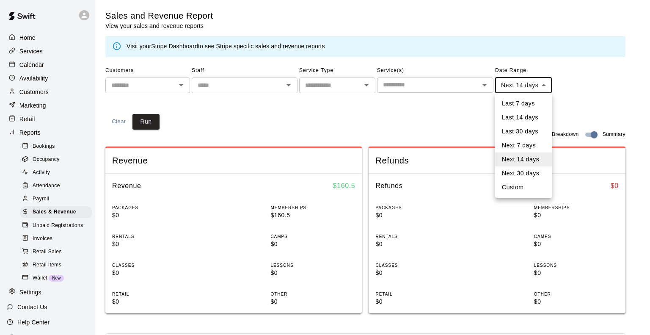
click at [517, 85] on body "**********" at bounding box center [325, 316] width 650 height 632
click at [519, 175] on li "Next 30 days" at bounding box center [523, 173] width 57 height 14
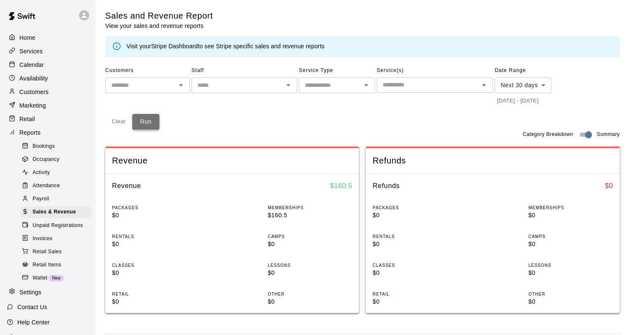
click at [148, 121] on button "Run" at bounding box center [145, 122] width 27 height 16
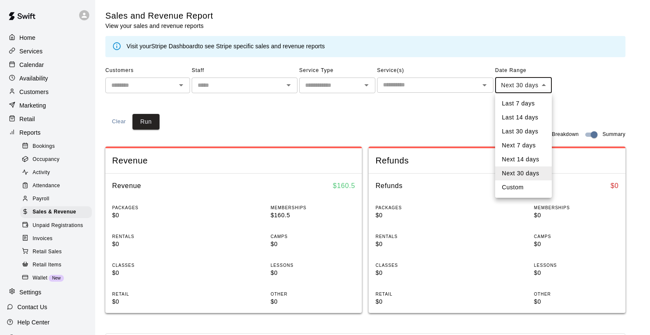
click at [517, 86] on body "Home Services Calendar Availability Customers Marketing Retail Reports Bookings…" at bounding box center [325, 316] width 650 height 632
click at [514, 186] on li "Custom" at bounding box center [523, 187] width 57 height 14
type input "******"
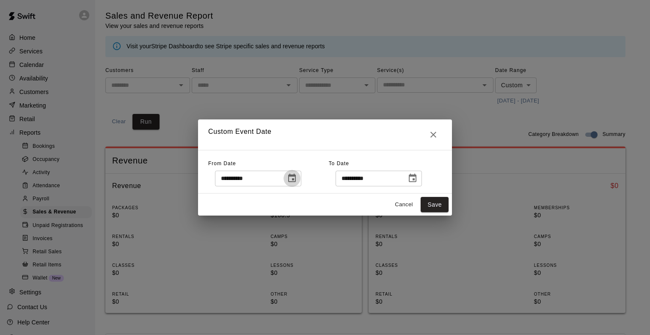
click at [297, 178] on icon "Choose date, selected date is Oct 13, 2025" at bounding box center [292, 178] width 10 height 10
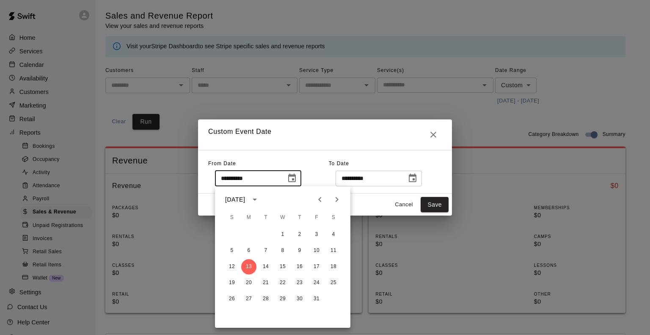
click at [320, 204] on icon "Previous month" at bounding box center [320, 199] width 10 height 10
click at [245, 238] on button "1" at bounding box center [248, 234] width 15 height 15
type input "**********"
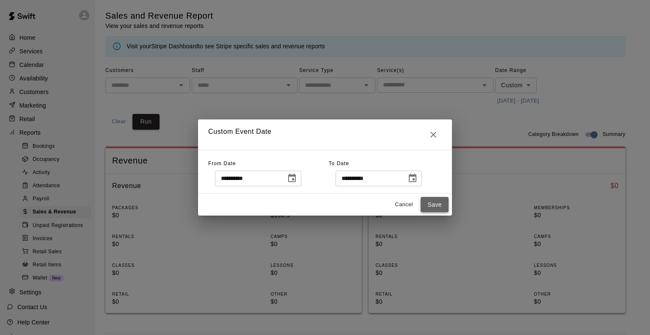
click at [431, 201] on button "Save" at bounding box center [434, 205] width 28 height 16
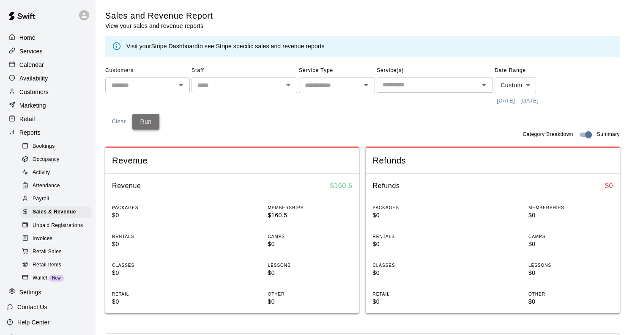
click at [152, 121] on button "Run" at bounding box center [145, 122] width 27 height 16
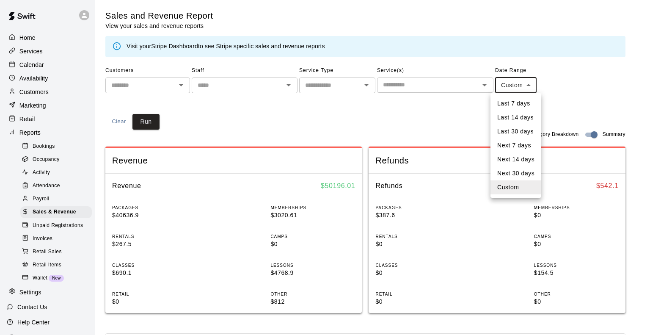
click at [517, 86] on body "Home Services Calendar Availability Customers Marketing Retail Reports Bookings…" at bounding box center [325, 316] width 650 height 632
click at [515, 187] on li "Custom" at bounding box center [515, 187] width 51 height 14
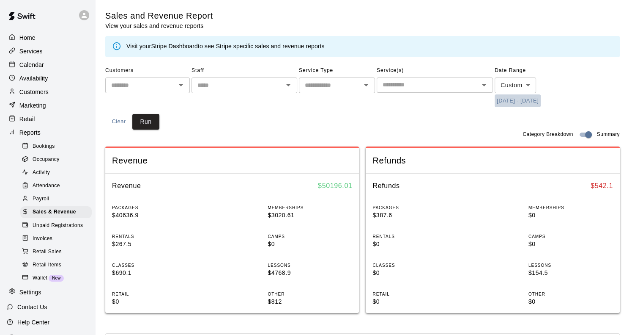
click at [514, 101] on button "[DATE] - [DATE]" at bounding box center [518, 100] width 46 height 13
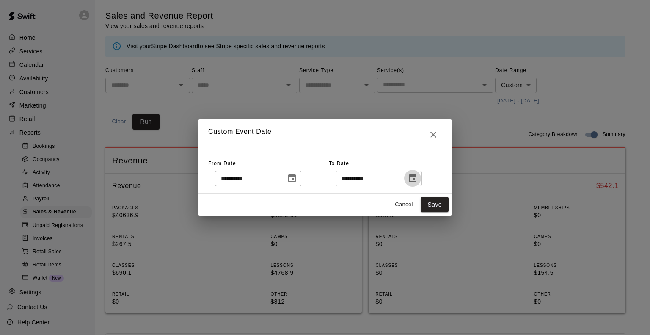
click at [417, 179] on icon "Choose date, selected date is Nov 12, 2025" at bounding box center [412, 178] width 10 height 10
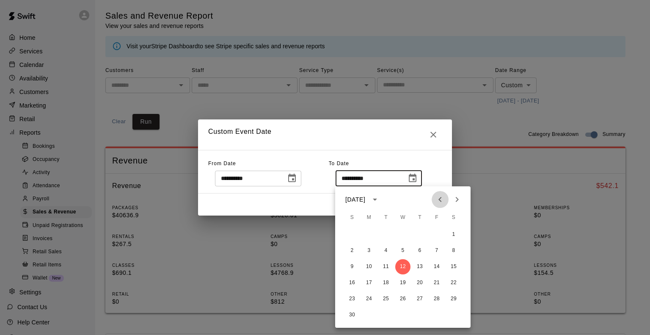
click at [442, 200] on icon "Previous month" at bounding box center [440, 199] width 10 height 10
click at [368, 264] on button "13" at bounding box center [368, 266] width 15 height 15
type input "**********"
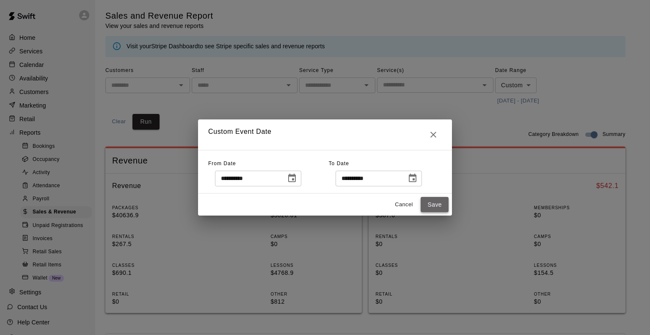
click at [431, 202] on button "Save" at bounding box center [434, 205] width 28 height 16
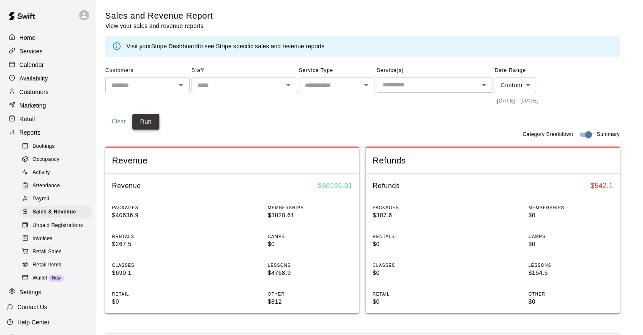
click at [144, 123] on button "Run" at bounding box center [145, 122] width 27 height 16
click at [36, 48] on p "Services" at bounding box center [30, 51] width 23 height 8
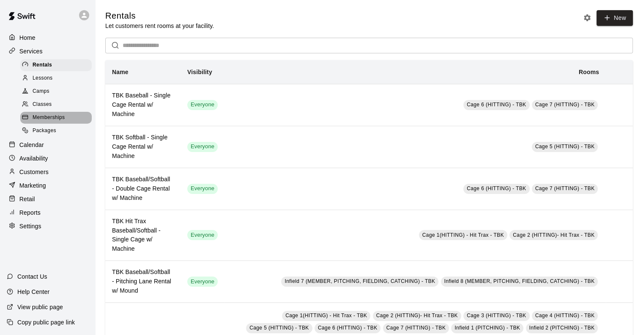
click at [54, 122] on span "Memberships" at bounding box center [49, 117] width 32 height 8
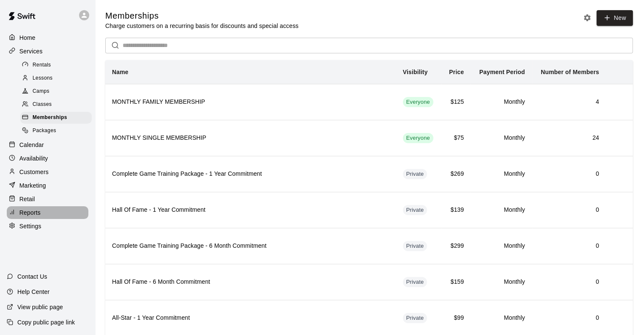
click at [33, 217] on p "Reports" at bounding box center [29, 212] width 21 height 8
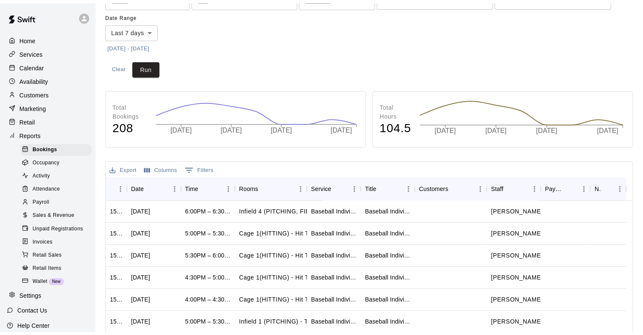
scroll to position [58, 0]
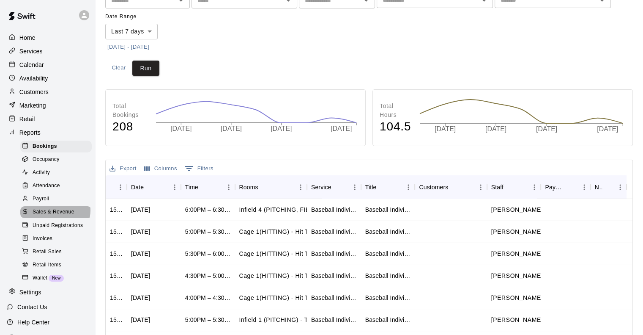
click at [55, 216] on span "Sales & Revenue" at bounding box center [54, 212] width 42 height 8
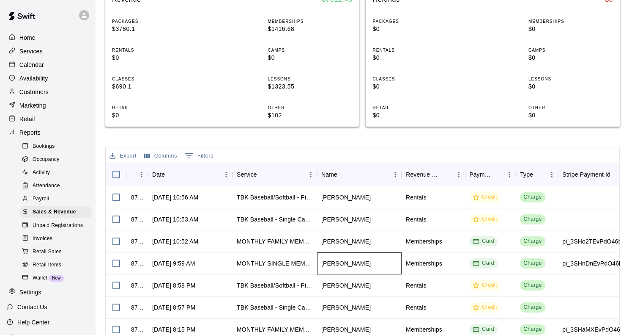
click at [335, 263] on div "[PERSON_NAME]" at bounding box center [345, 263] width 49 height 8
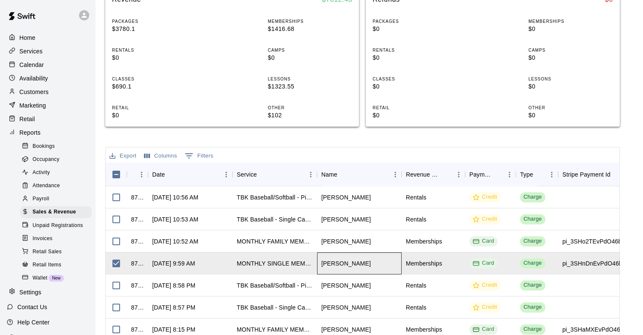
click at [335, 263] on div "[PERSON_NAME]" at bounding box center [345, 263] width 49 height 8
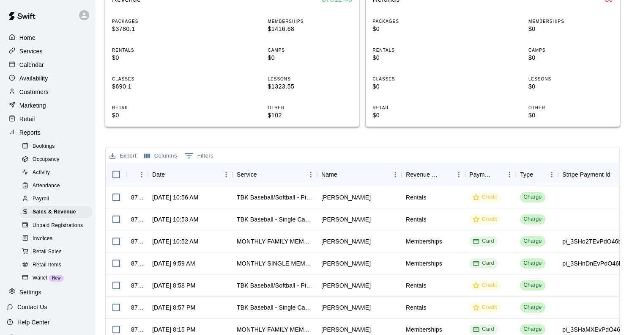
click at [41, 95] on p "Customers" at bounding box center [33, 92] width 29 height 8
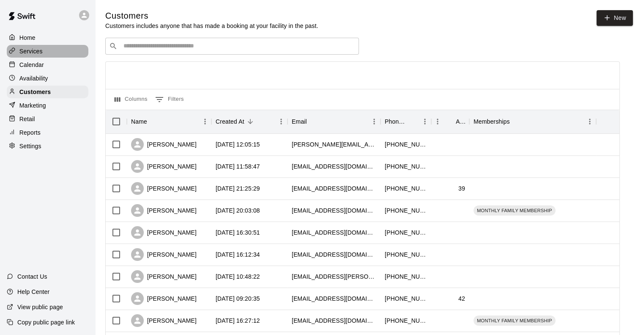
click at [38, 55] on p "Services" at bounding box center [30, 51] width 23 height 8
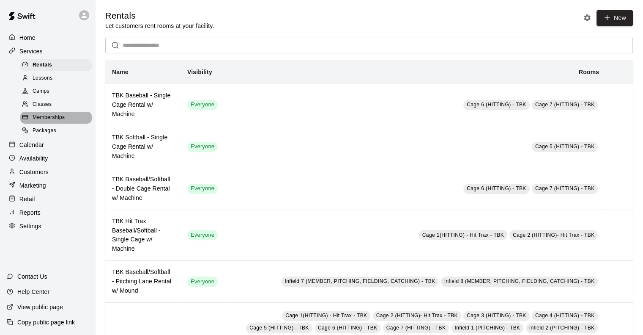
click at [56, 122] on span "Memberships" at bounding box center [49, 117] width 32 height 8
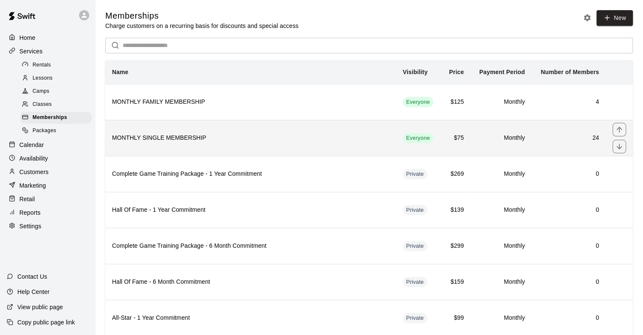
click at [162, 131] on th "MONTHLY SINGLE MEMBERSHIP" at bounding box center [250, 138] width 291 height 36
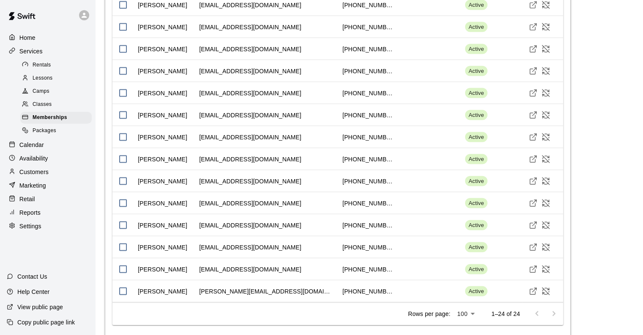
scroll to position [1703, 0]
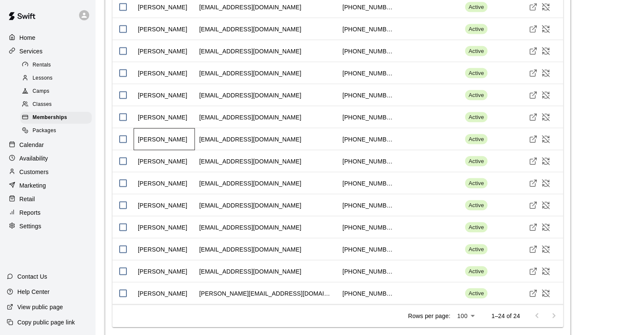
click at [162, 131] on div "[PERSON_NAME]" at bounding box center [164, 139] width 61 height 22
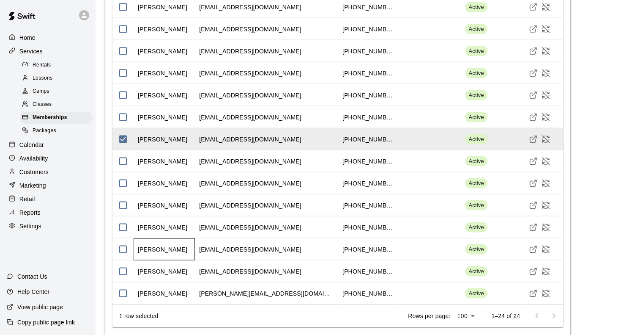
click at [156, 248] on div "[PERSON_NAME]" at bounding box center [162, 249] width 49 height 8
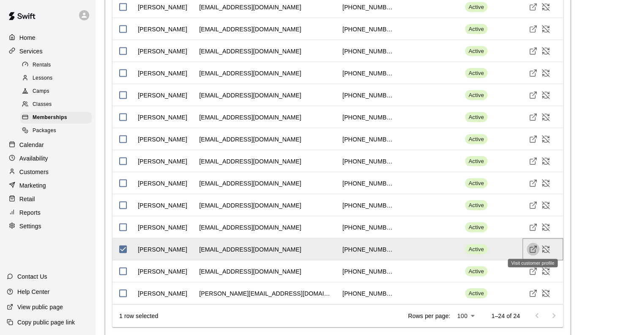
click at [532, 246] on icon "Visit customer profile" at bounding box center [533, 249] width 8 height 8
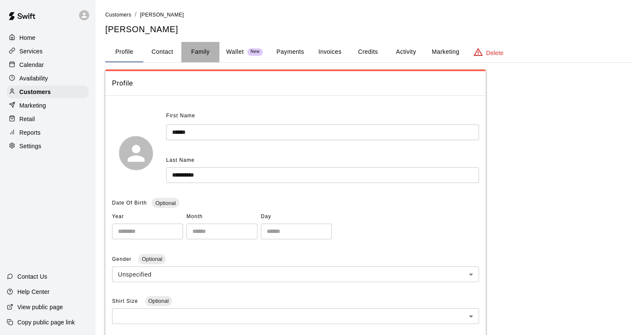
click at [202, 54] on button "Family" at bounding box center [200, 52] width 38 height 20
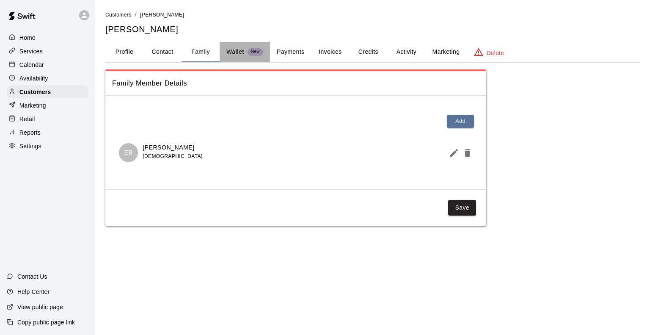
click at [234, 50] on p "Wallet" at bounding box center [235, 51] width 18 height 9
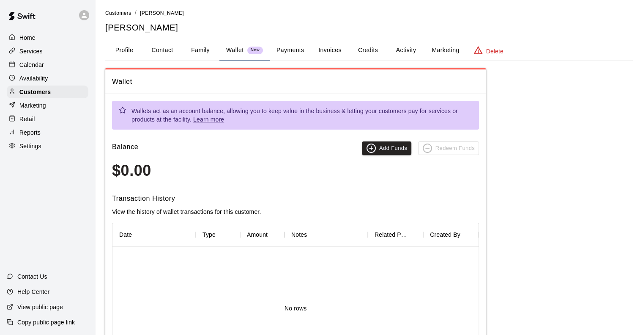
scroll to position [1, 0]
click at [288, 45] on button "Payments" at bounding box center [290, 51] width 41 height 20
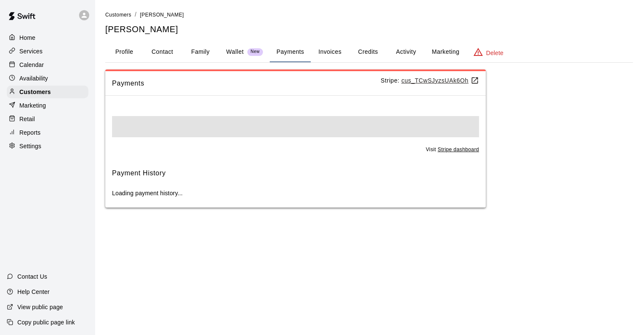
scroll to position [0, 0]
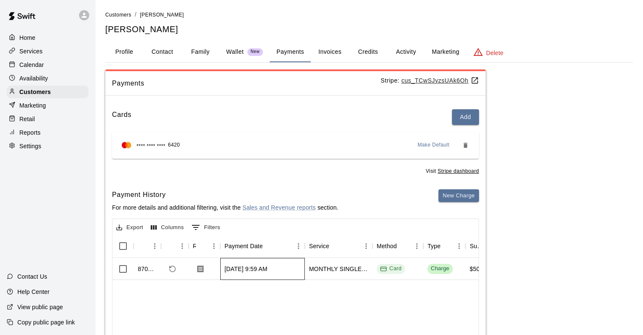
click at [261, 269] on div "[DATE] 9:59 AM" at bounding box center [246, 268] width 43 height 8
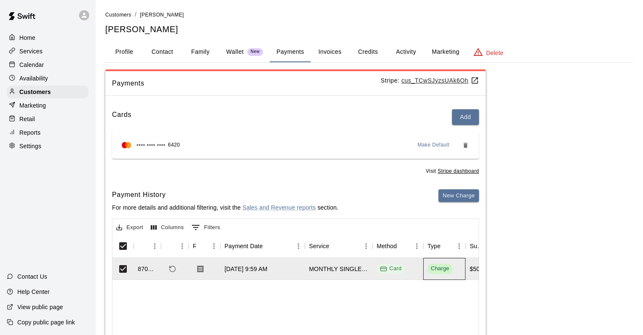
click at [433, 267] on div "Charge" at bounding box center [440, 268] width 19 height 8
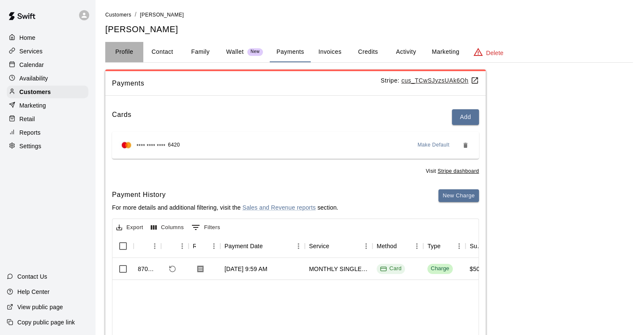
click at [127, 52] on button "Profile" at bounding box center [124, 52] width 38 height 20
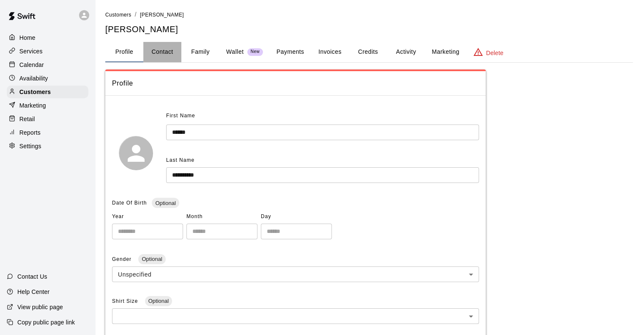
click at [155, 52] on button "Contact" at bounding box center [162, 52] width 38 height 20
select select "**"
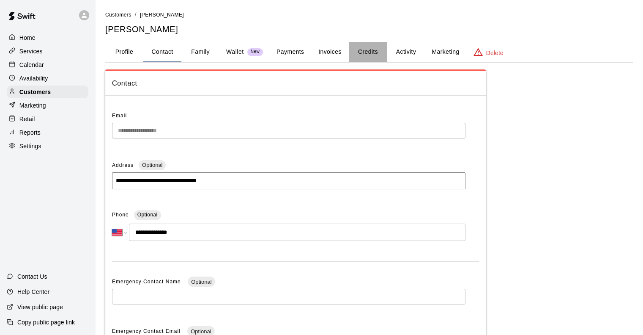
click at [366, 52] on button "Credits" at bounding box center [368, 52] width 38 height 20
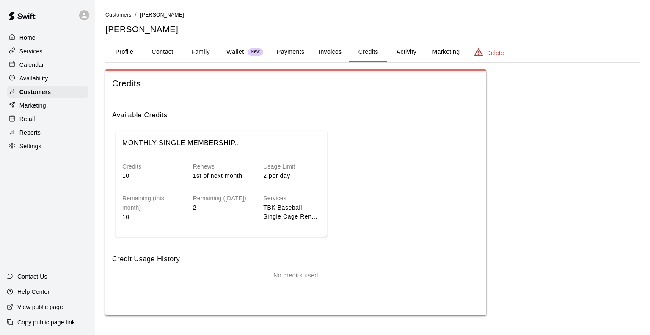
click at [401, 54] on button "Activity" at bounding box center [406, 52] width 38 height 20
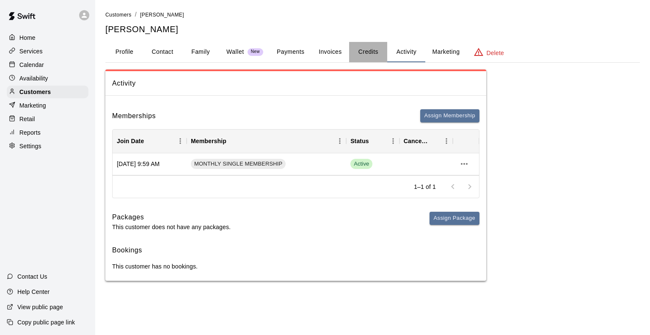
click at [365, 53] on button "Credits" at bounding box center [368, 52] width 38 height 20
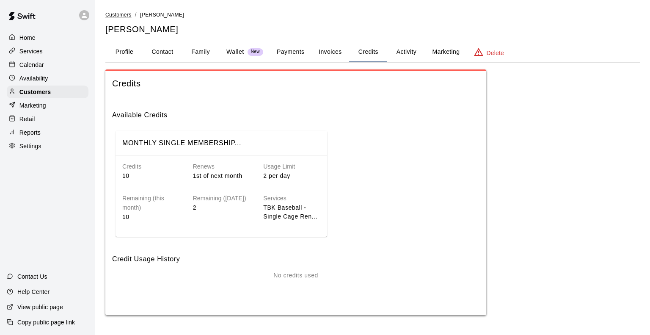
click at [120, 13] on span "Customers" at bounding box center [118, 15] width 26 height 6
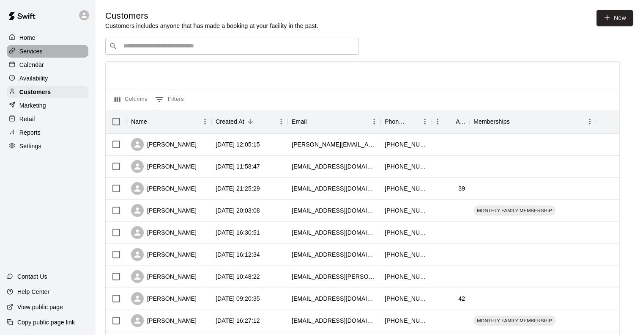
click at [36, 52] on p "Services" at bounding box center [30, 51] width 23 height 8
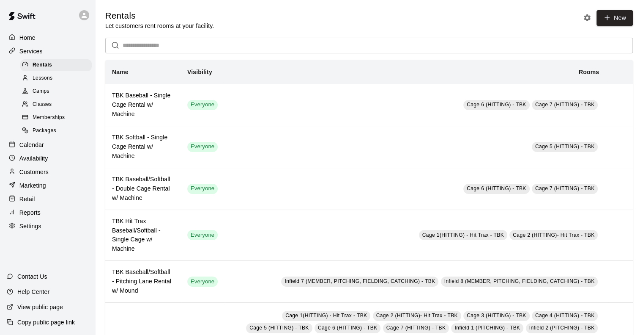
click at [56, 121] on span "Memberships" at bounding box center [49, 117] width 32 height 8
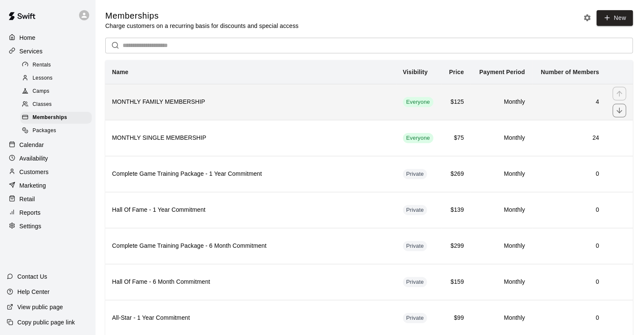
click at [256, 104] on h6 "MONTHLY FAMILY MEMBERSHIP" at bounding box center [250, 101] width 277 height 9
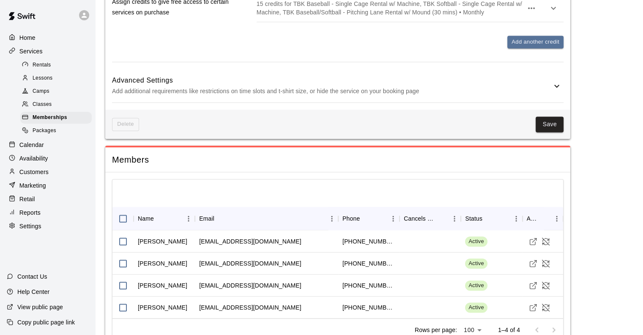
scroll to position [1297, 0]
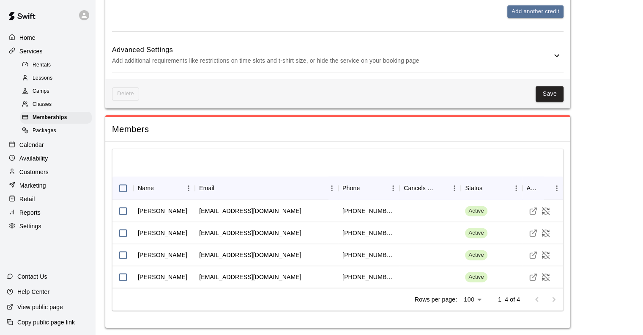
click at [39, 149] on p "Calendar" at bounding box center [31, 144] width 25 height 8
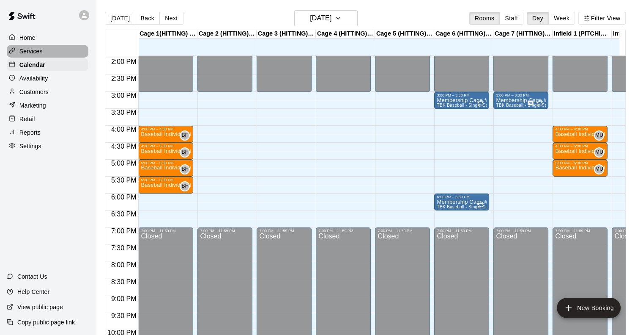
click at [36, 50] on p "Services" at bounding box center [30, 51] width 23 height 8
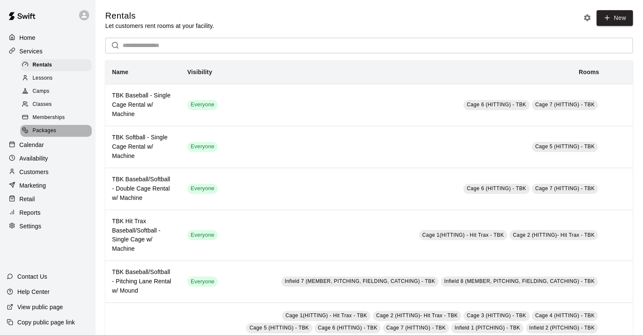
click at [45, 133] on span "Packages" at bounding box center [45, 130] width 24 height 8
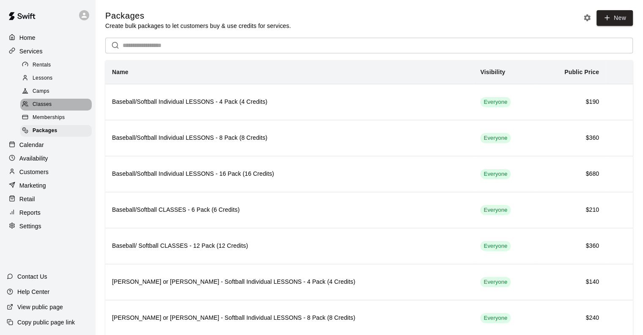
click at [42, 107] on span "Classes" at bounding box center [42, 104] width 19 height 8
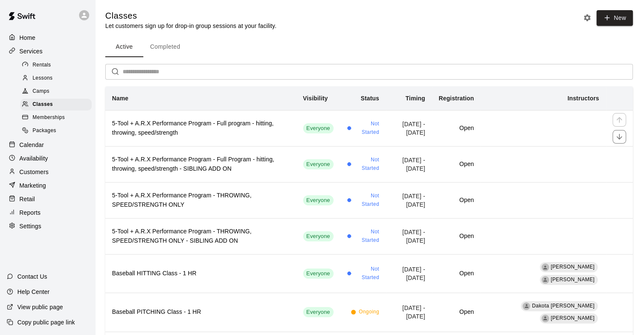
click at [189, 127] on h6 "5-Tool + A.R.X Performance Program - Full program - hitting, throwing, speed/st…" at bounding box center [201, 128] width 178 height 19
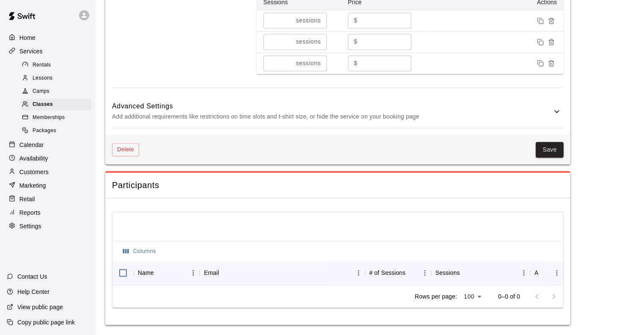
scroll to position [1057, 0]
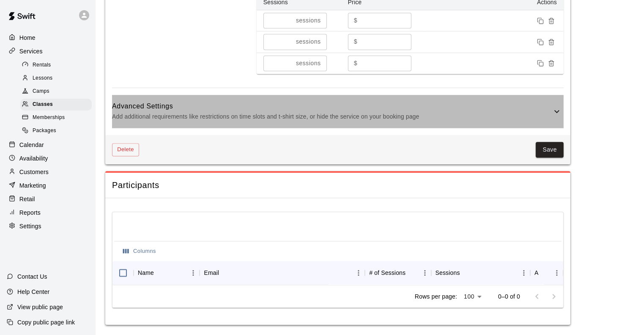
click at [189, 122] on p "Add additional requirements like restrictions on time slots and t-shirt size, o…" at bounding box center [332, 116] width 440 height 11
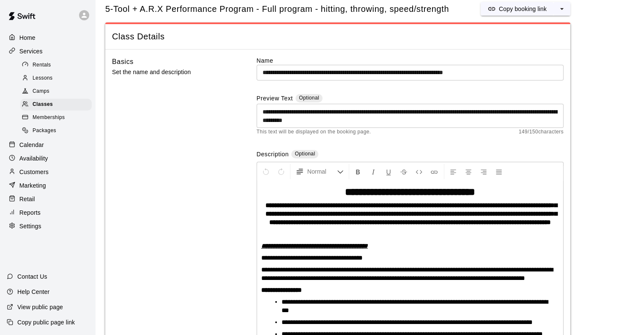
scroll to position [0, 0]
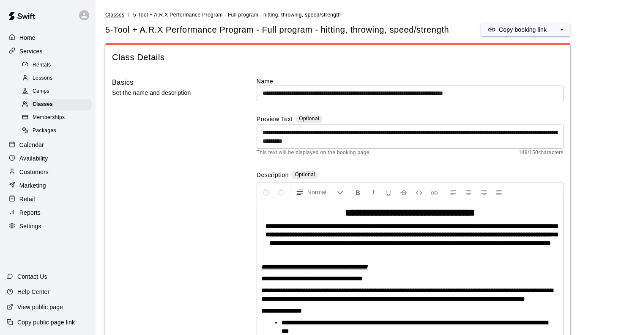
click at [108, 15] on span "Classes" at bounding box center [114, 15] width 19 height 6
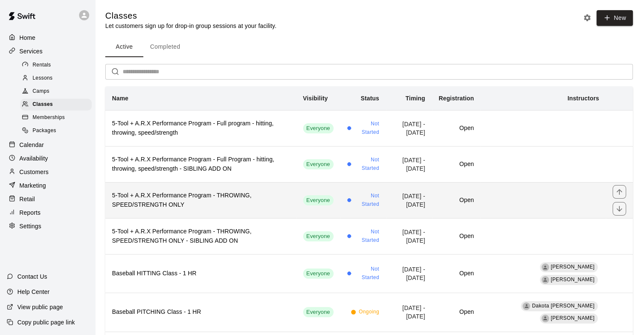
click at [195, 204] on h6 "5-Tool + A.R.X Performance Program - THROWING, SPEED/STRENGTH ONLY" at bounding box center [201, 200] width 178 height 19
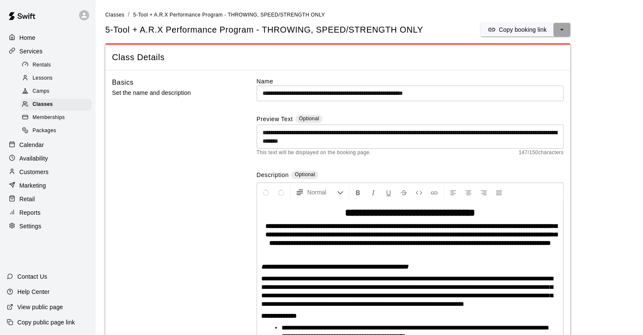
click at [561, 29] on icon "select merge strategy" at bounding box center [561, 30] width 3 height 2
click at [110, 16] on span "Classes" at bounding box center [114, 15] width 19 height 6
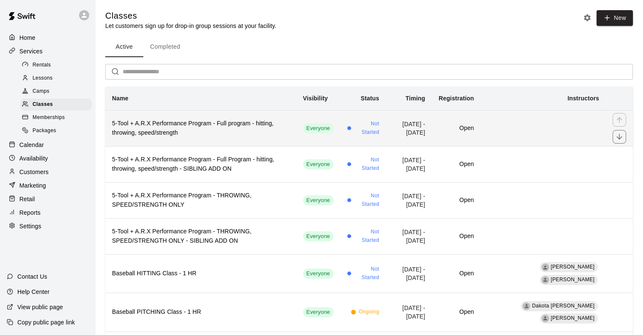
click at [161, 123] on h6 "5-Tool + A.R.X Performance Program - Full program - hitting, throwing, speed/st…" at bounding box center [201, 128] width 178 height 19
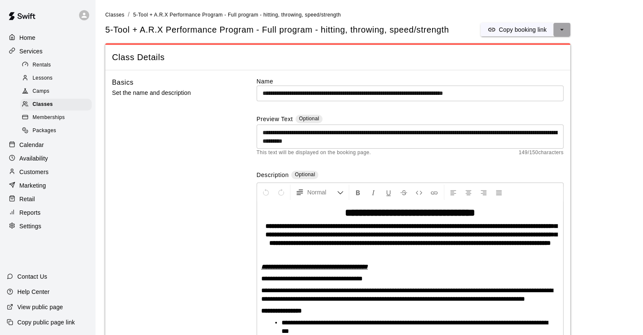
click at [563, 28] on icon "select merge strategy" at bounding box center [562, 29] width 8 height 8
click at [541, 45] on h6 "Copy booking link" at bounding box center [531, 46] width 47 height 9
click at [114, 13] on span "Classes" at bounding box center [114, 15] width 19 height 6
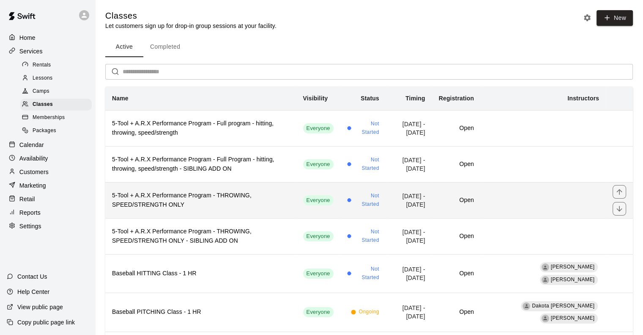
click at [178, 197] on h6 "5-Tool + A.R.X Performance Program - THROWING, SPEED/STRENGTH ONLY" at bounding box center [201, 200] width 178 height 19
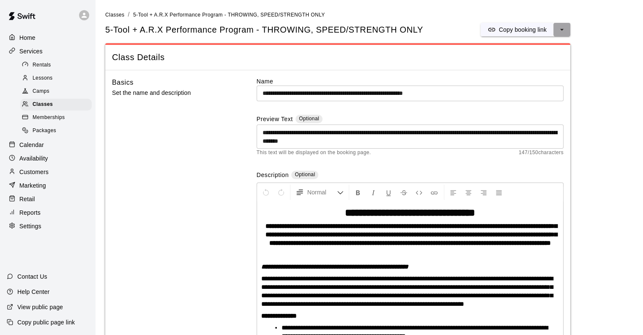
click at [565, 30] on icon "select merge strategy" at bounding box center [562, 29] width 8 height 8
click at [541, 45] on h6 "Copy booking link" at bounding box center [531, 46] width 47 height 9
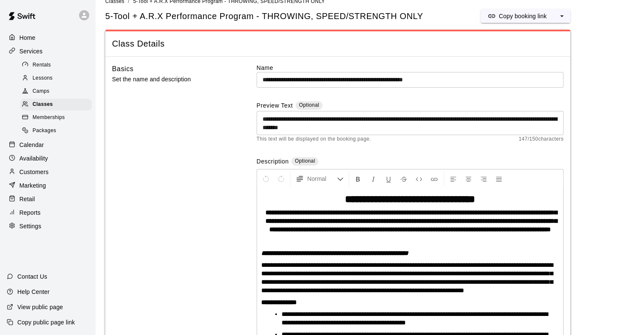
scroll to position [257, 0]
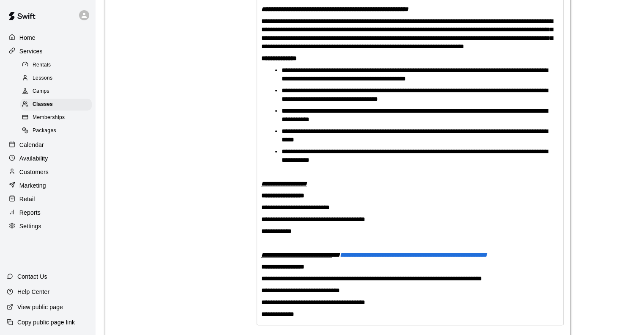
click at [38, 96] on span "Camps" at bounding box center [41, 91] width 17 height 8
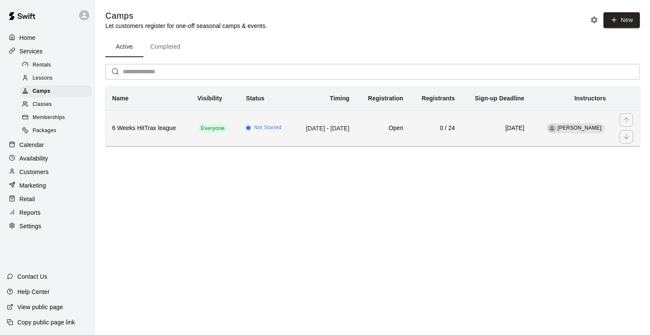
click at [143, 124] on h6 "6 Weeks HitTrax league" at bounding box center [147, 127] width 71 height 9
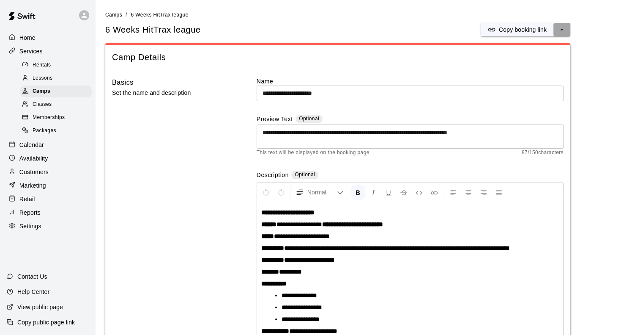
click at [563, 28] on icon "select merge strategy" at bounding box center [562, 29] width 8 height 8
click at [541, 47] on h6 "Copy booking link" at bounding box center [531, 46] width 47 height 9
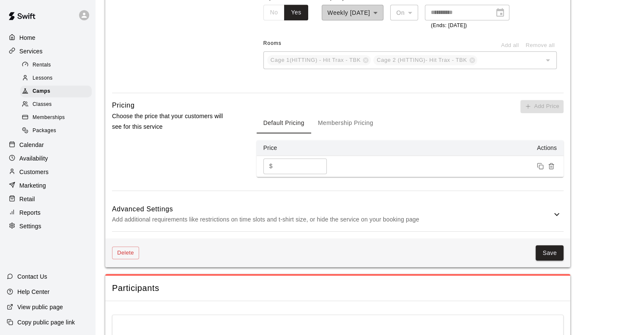
scroll to position [831, 0]
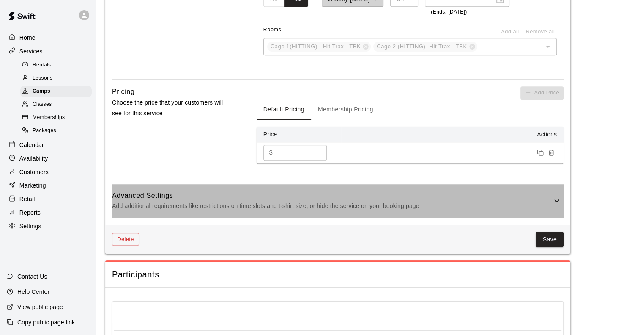
click at [186, 194] on h6 "Advanced Settings" at bounding box center [332, 195] width 440 height 11
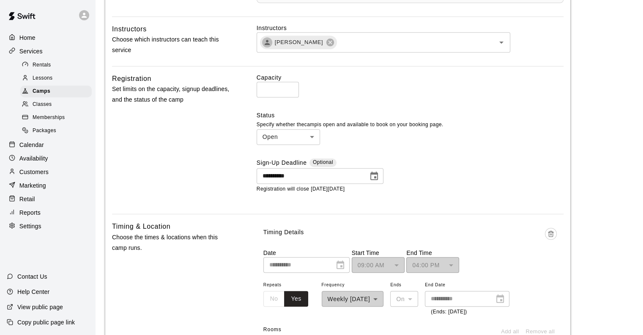
scroll to position [531, 0]
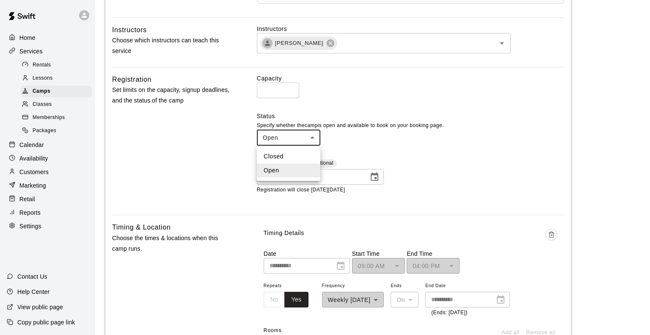
click at [294, 139] on body "**********" at bounding box center [325, 273] width 650 height 1609
click at [289, 170] on li "Open" at bounding box center [288, 170] width 63 height 14
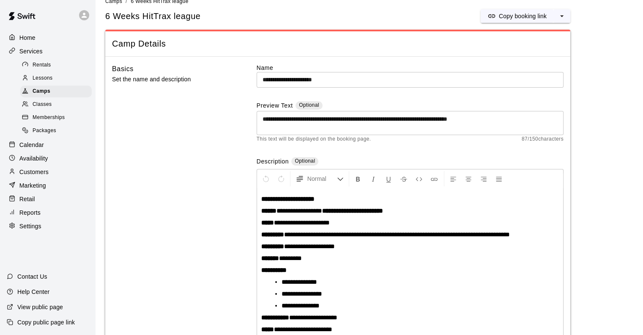
scroll to position [83, 0]
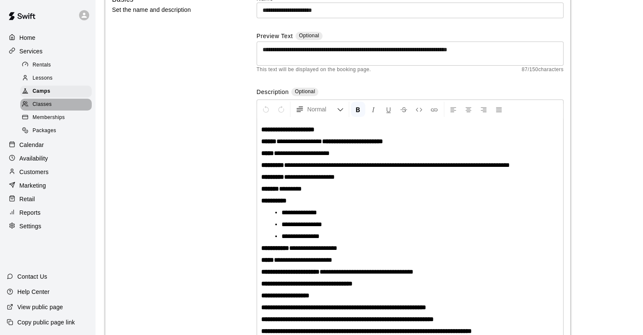
click at [52, 110] on div "Classes" at bounding box center [55, 105] width 71 height 12
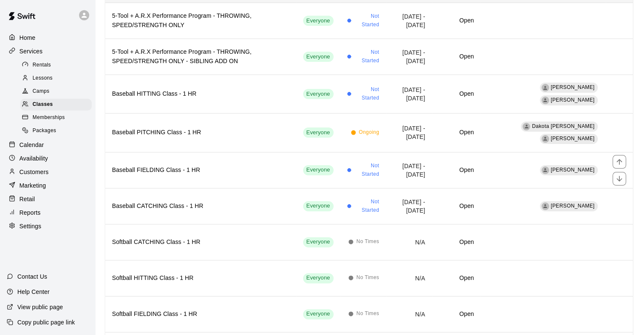
scroll to position [231, 0]
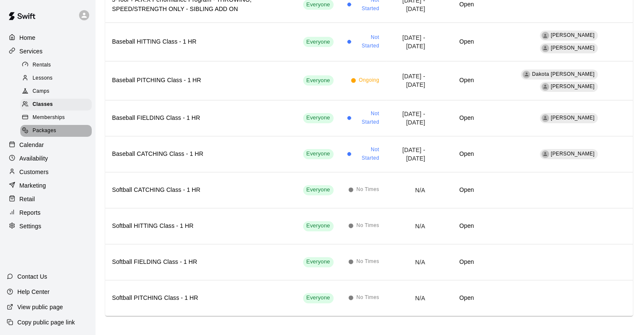
click at [59, 134] on div "Packages" at bounding box center [55, 131] width 71 height 12
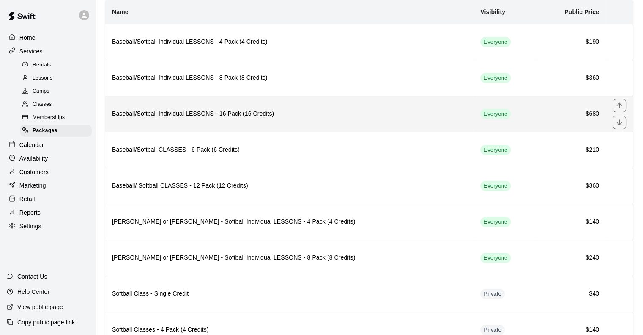
scroll to position [60, 0]
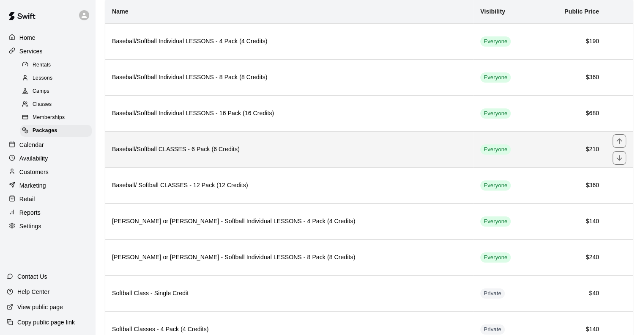
click at [165, 150] on h6 "Baseball/Softball CLASSES - 6 Pack (6 Credits)" at bounding box center [289, 149] width 355 height 9
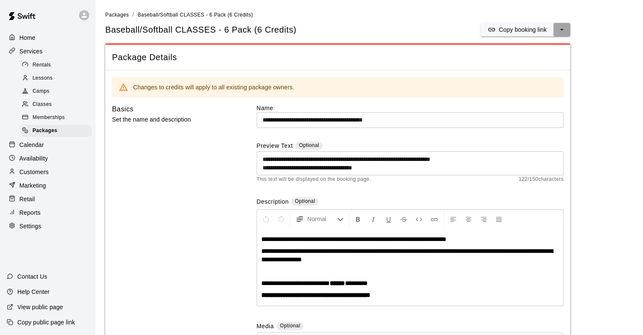
click at [561, 32] on icon "select merge strategy" at bounding box center [562, 29] width 8 height 8
click at [540, 44] on h6 "Copy booking link" at bounding box center [530, 46] width 47 height 9
click at [41, 81] on span "Lessons" at bounding box center [43, 78] width 20 height 8
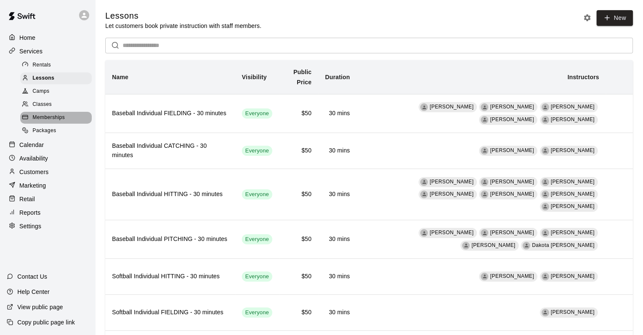
click at [47, 122] on span "Memberships" at bounding box center [49, 117] width 32 height 8
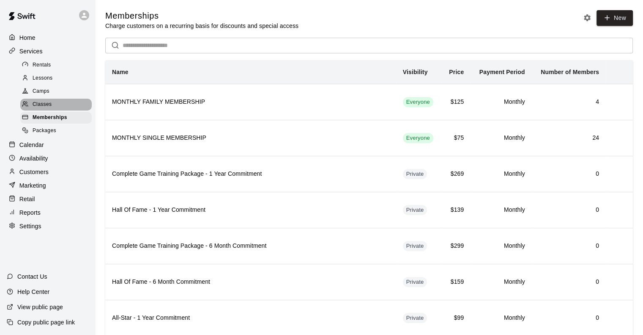
click at [38, 109] on span "Classes" at bounding box center [42, 104] width 19 height 8
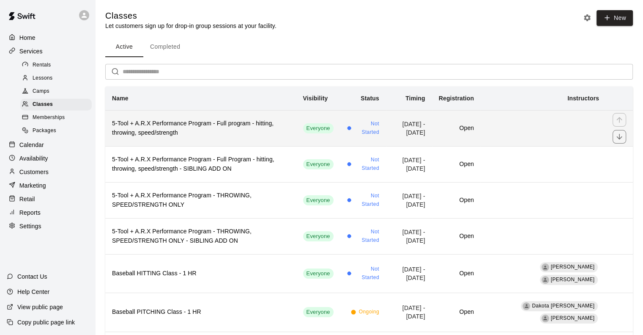
click at [157, 129] on h6 "5-Tool + A.R.X Performance Program - Full program - hitting, throwing, speed/st…" at bounding box center [201, 128] width 178 height 19
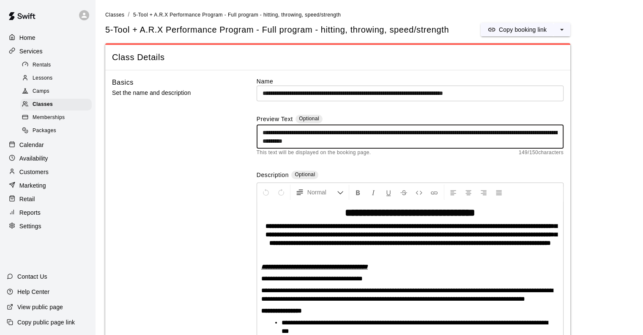
drag, startPoint x: 344, startPoint y: 132, endPoint x: 262, endPoint y: 132, distance: 82.0
click at [263, 132] on textarea "**********" at bounding box center [410, 136] width 295 height 17
click at [350, 142] on textarea "**********" at bounding box center [410, 136] width 295 height 17
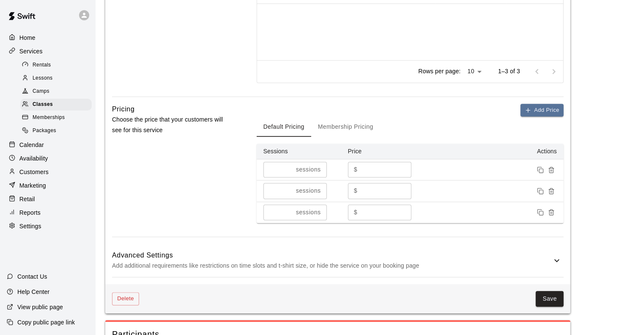
scroll to position [881, 0]
click at [346, 136] on button "Membership Pricing" at bounding box center [345, 126] width 69 height 20
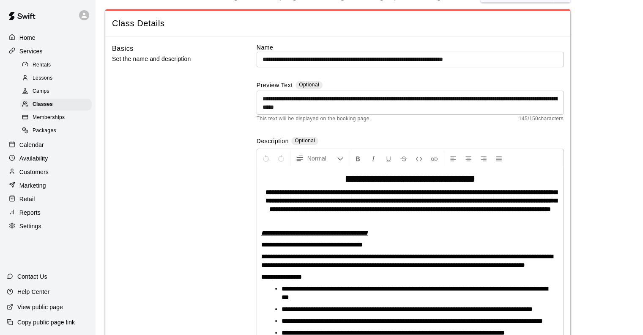
scroll to position [0, 0]
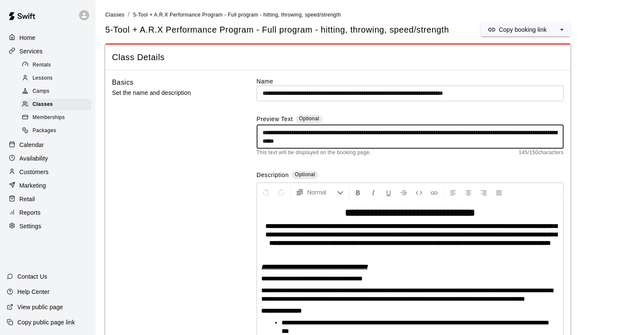
click at [428, 144] on textarea "**********" at bounding box center [410, 136] width 295 height 17
click at [345, 139] on textarea "**********" at bounding box center [410, 136] width 295 height 17
drag, startPoint x: 436, startPoint y: 142, endPoint x: 346, endPoint y: 151, distance: 91.4
click at [346, 151] on div "**********" at bounding box center [410, 136] width 307 height 42
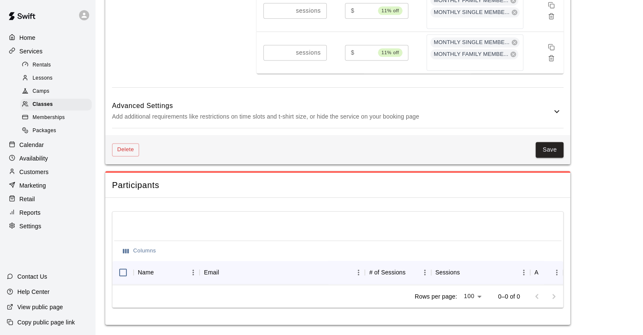
scroll to position [1133, 0]
type textarea "**********"
click at [545, 144] on button "Save" at bounding box center [550, 150] width 28 height 16
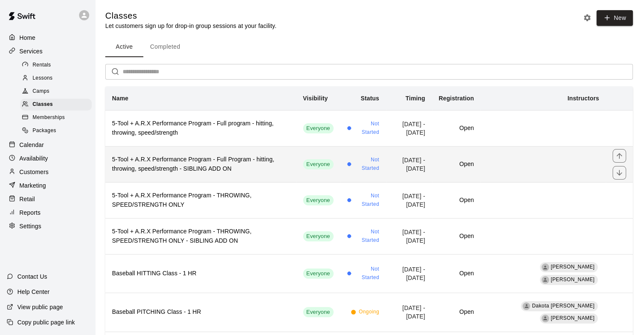
click at [216, 164] on h6 "5-Tool + A.R.X Performance Program - Full Program - hitting, throwing, speed/st…" at bounding box center [201, 164] width 178 height 19
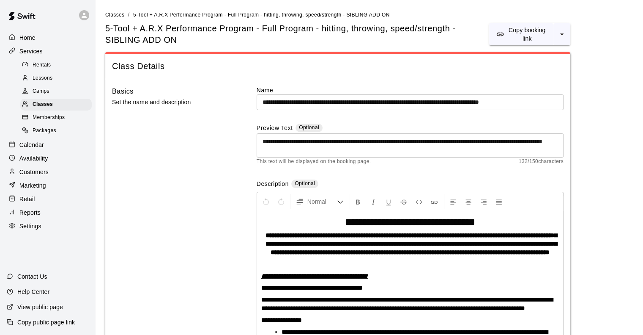
click at [351, 157] on span "This text will be displayed on the booking page." at bounding box center [314, 161] width 115 height 8
click at [360, 154] on div "**********" at bounding box center [410, 145] width 307 height 24
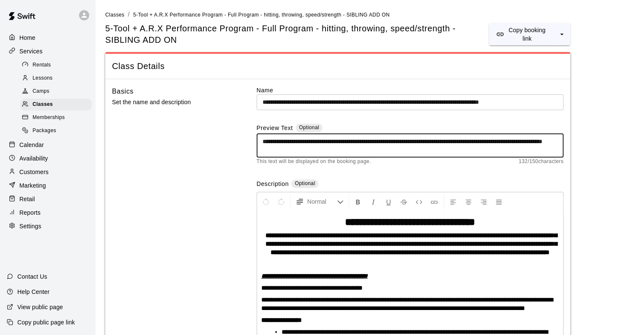
click at [362, 148] on textarea "**********" at bounding box center [410, 145] width 295 height 17
paste textarea "**********"
click at [354, 148] on textarea "**********" at bounding box center [410, 145] width 295 height 17
click at [401, 149] on textarea "**********" at bounding box center [410, 145] width 295 height 17
click at [389, 140] on textarea "**********" at bounding box center [410, 145] width 295 height 17
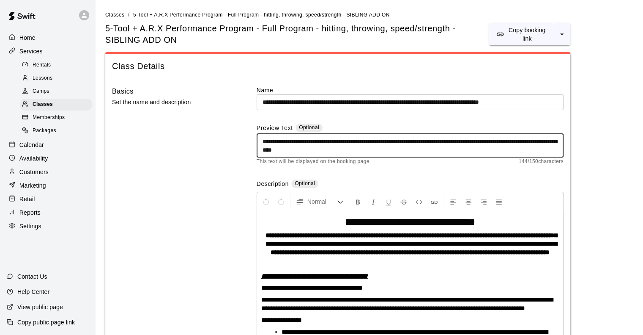
click at [389, 140] on textarea "**********" at bounding box center [410, 145] width 295 height 17
click at [397, 141] on textarea "**********" at bounding box center [410, 145] width 295 height 17
click at [385, 149] on textarea "**********" at bounding box center [410, 145] width 295 height 17
click at [390, 148] on textarea "**********" at bounding box center [410, 145] width 295 height 17
drag, startPoint x: 414, startPoint y: 152, endPoint x: 261, endPoint y: 141, distance: 153.1
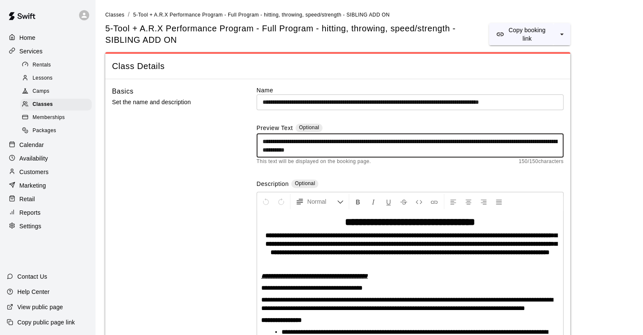
click at [261, 141] on div "**********" at bounding box center [410, 145] width 307 height 24
type textarea "**********"
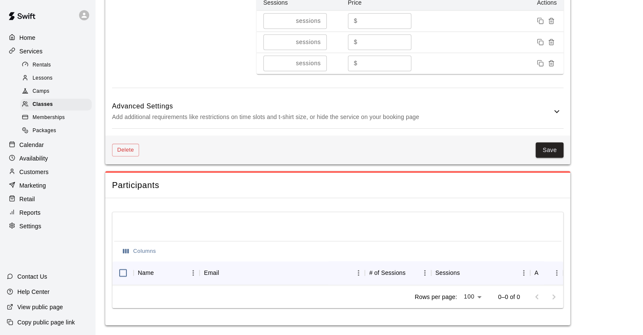
scroll to position [1103, 0]
click at [550, 143] on button "Save" at bounding box center [550, 150] width 28 height 16
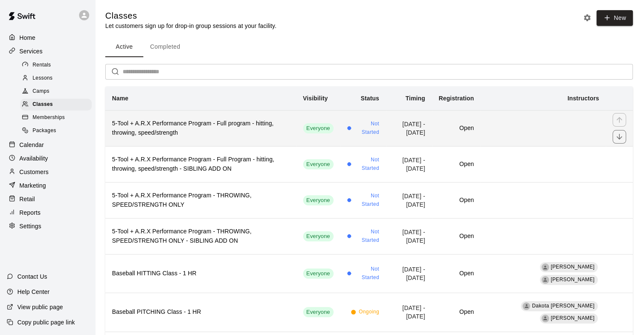
click at [217, 134] on h6 "5-Tool + A.R.X Performance Program - Full program - hitting, throwing, speed/st…" at bounding box center [201, 128] width 178 height 19
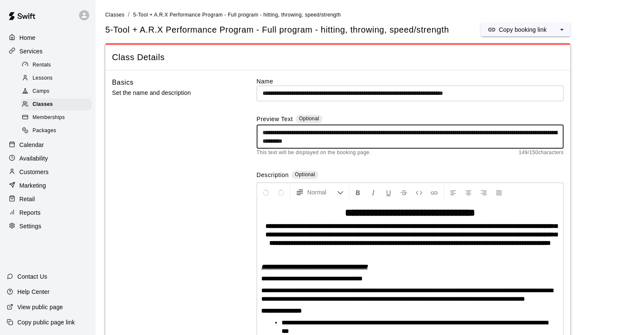
drag, startPoint x: 433, startPoint y: 141, endPoint x: 258, endPoint y: 130, distance: 175.4
click at [258, 130] on div "**********" at bounding box center [410, 136] width 307 height 24
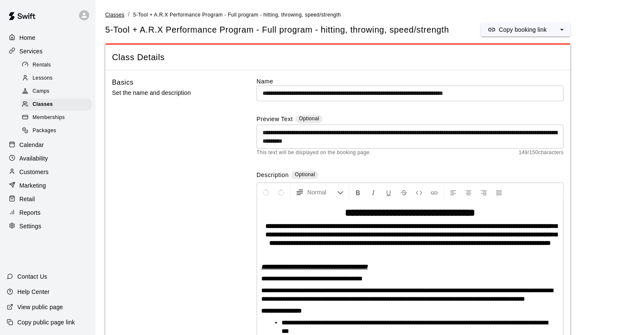
click at [113, 16] on span "Classes" at bounding box center [114, 15] width 19 height 6
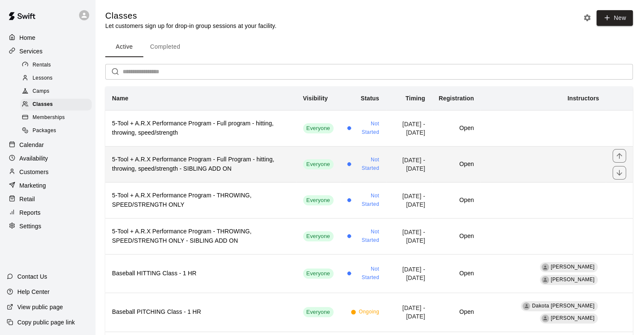
click at [171, 164] on h6 "5-Tool + A.R.X Performance Program - Full Program - hitting, throwing, speed/st…" at bounding box center [201, 164] width 178 height 19
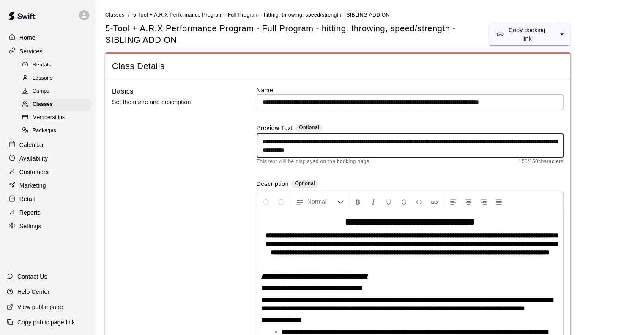
drag, startPoint x: 419, startPoint y: 151, endPoint x: 255, endPoint y: 145, distance: 163.8
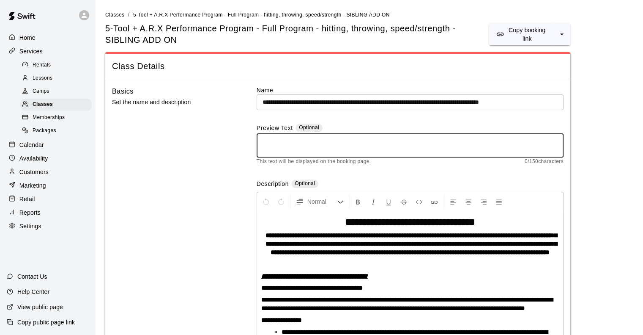
paste textarea "**********"
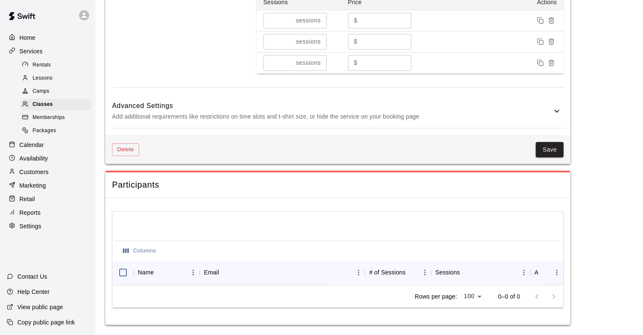
scroll to position [1103, 0]
type textarea "**********"
click at [546, 145] on button "Save" at bounding box center [550, 150] width 28 height 16
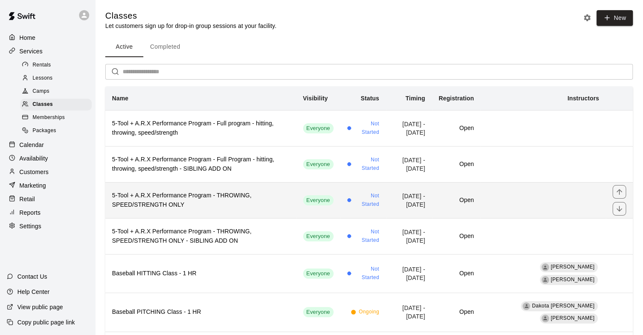
click at [205, 195] on h6 "5-Tool + A.R.X Performance Program - THROWING, SPEED/STRENGTH ONLY" at bounding box center [201, 200] width 178 height 19
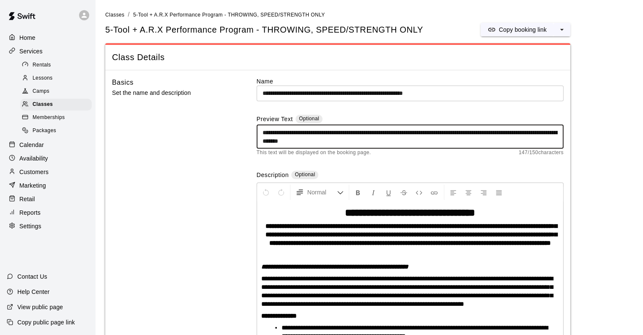
drag, startPoint x: 382, startPoint y: 139, endPoint x: 263, endPoint y: 151, distance: 119.9
click at [263, 151] on div "**********" at bounding box center [410, 136] width 307 height 42
drag, startPoint x: 405, startPoint y: 140, endPoint x: 261, endPoint y: 132, distance: 144.0
click at [261, 132] on div "**********" at bounding box center [410, 136] width 307 height 24
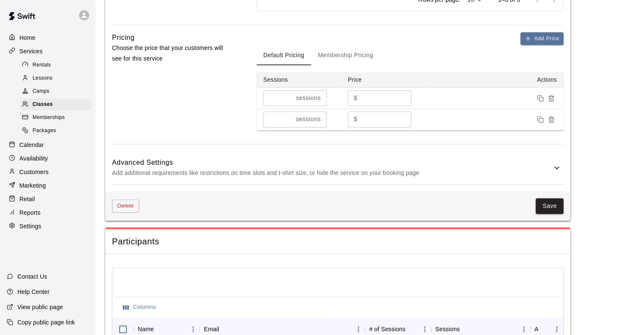
scroll to position [1030, 0]
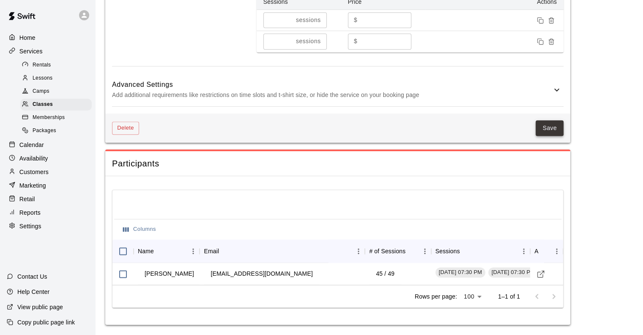
type textarea "**********"
click at [550, 123] on button "Save" at bounding box center [550, 128] width 28 height 16
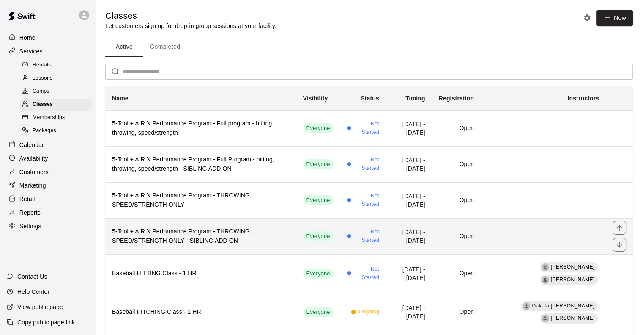
click at [192, 233] on h6 "5-Tool + A.R.X Performance Program - THROWING, SPEED/STRENGTH ONLY - SIBLING AD…" at bounding box center [201, 236] width 178 height 19
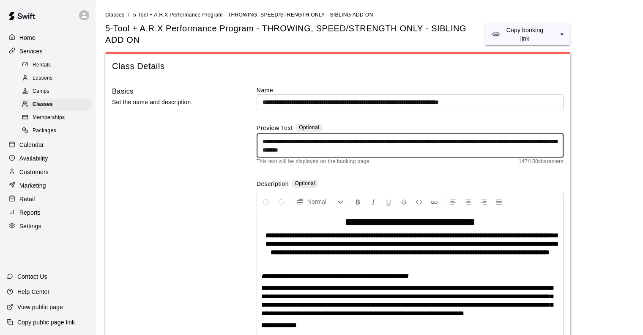
drag, startPoint x: 387, startPoint y: 151, endPoint x: 260, endPoint y: 140, distance: 127.3
click at [260, 140] on div "**********" at bounding box center [410, 145] width 307 height 24
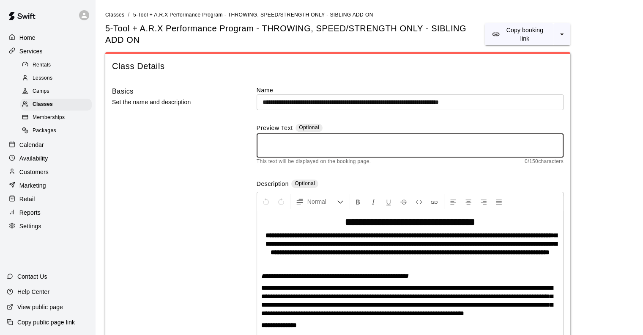
paste textarea "**********"
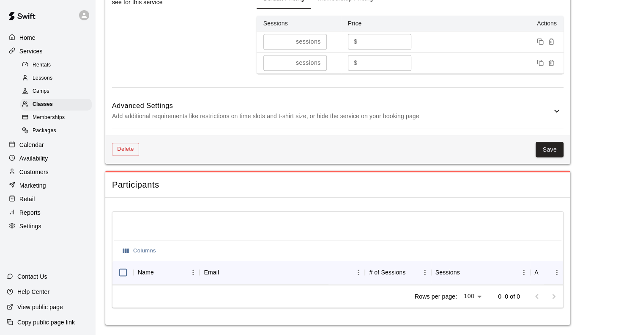
scroll to position [1035, 0]
type textarea "**********"
click at [542, 149] on button "Save" at bounding box center [550, 150] width 28 height 16
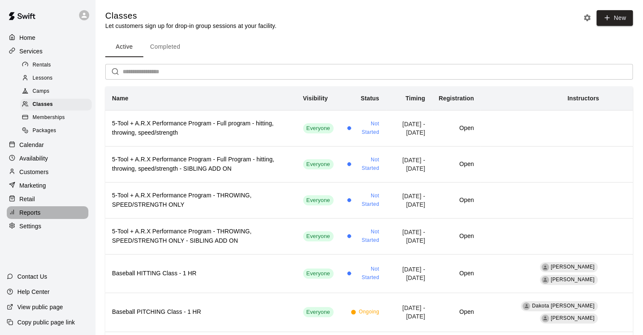
click at [36, 217] on p "Reports" at bounding box center [29, 212] width 21 height 8
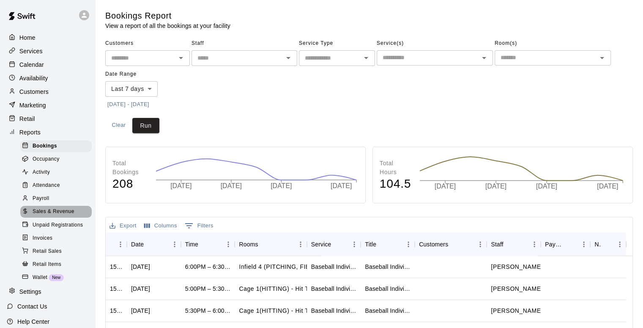
click at [70, 216] on span "Sales & Revenue" at bounding box center [54, 212] width 42 height 8
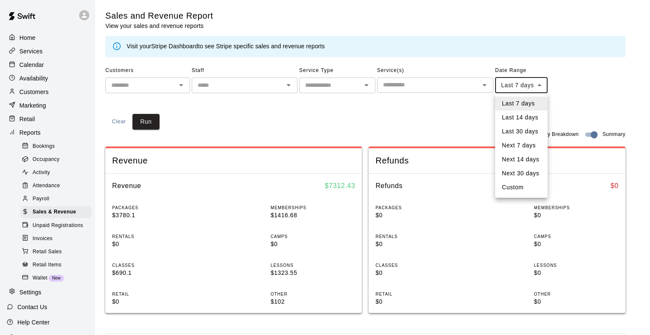
click at [511, 88] on body "Home Services Calendar Availability Customers Marketing Retail Reports Bookings…" at bounding box center [325, 316] width 650 height 632
click at [398, 136] on div at bounding box center [325, 167] width 650 height 335
